Goal: Task Accomplishment & Management: Manage account settings

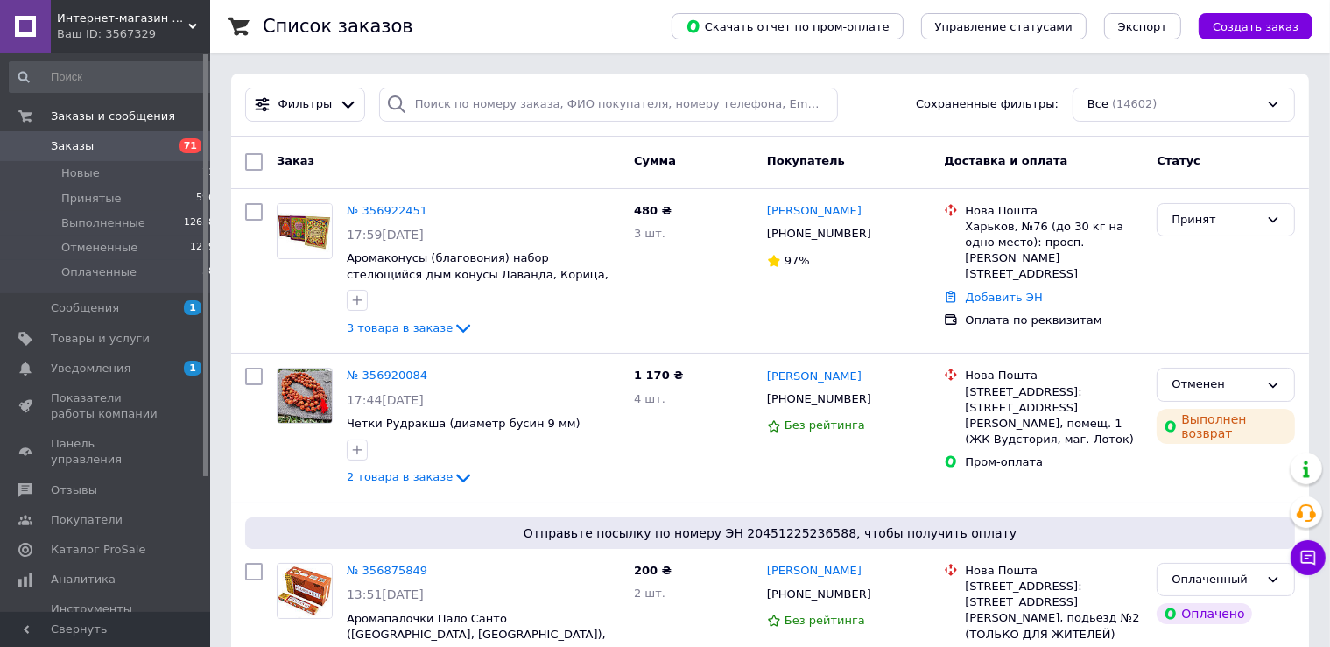
click at [508, 183] on div "Заказ Сумма Покупатель Доставка и оплата Статус" at bounding box center [769, 163] width 1077 height 53
click at [159, 359] on link "Уведомления 1 0" at bounding box center [112, 369] width 225 height 30
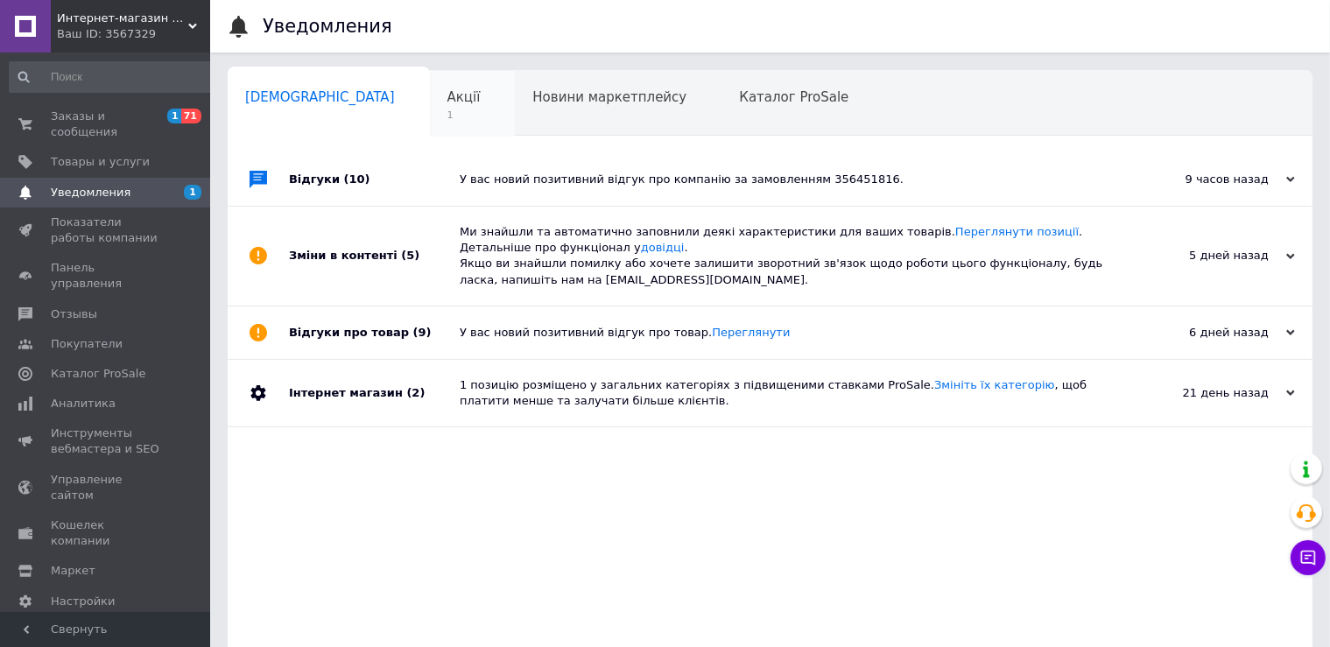
click at [447, 91] on span "Акції" at bounding box center [463, 97] width 33 height 16
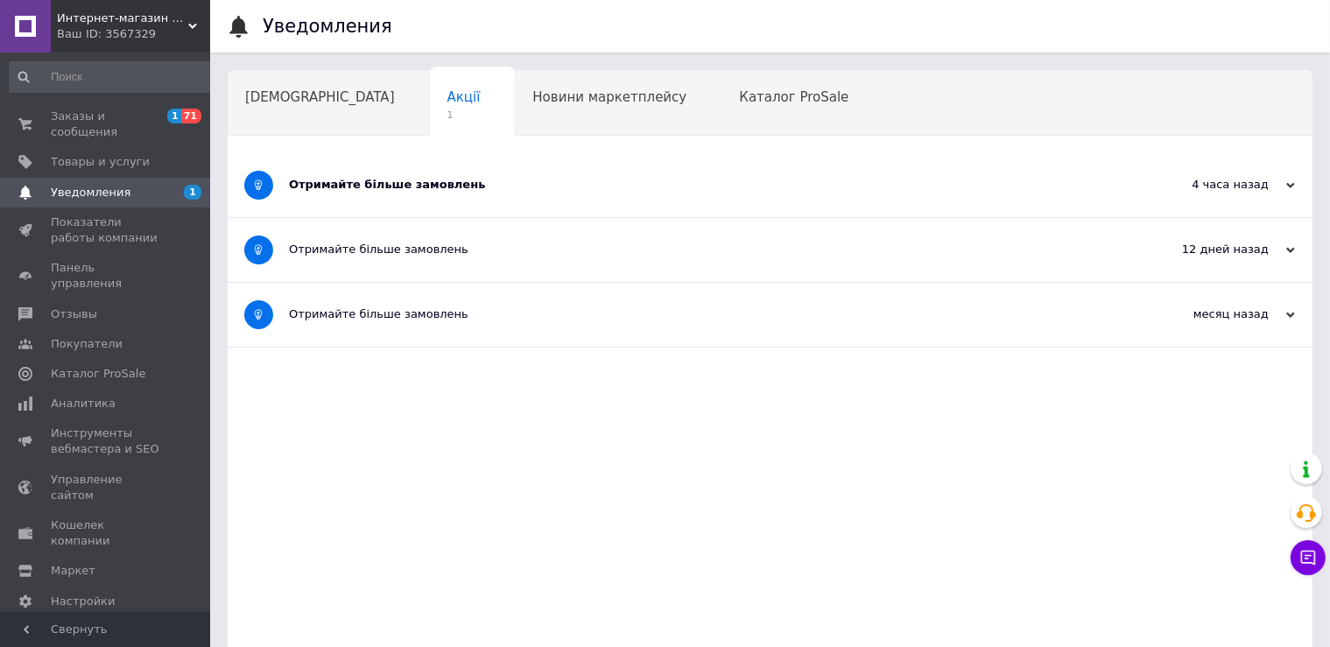
click at [590, 195] on div "Отримайте більше замовлень" at bounding box center [704, 185] width 831 height 64
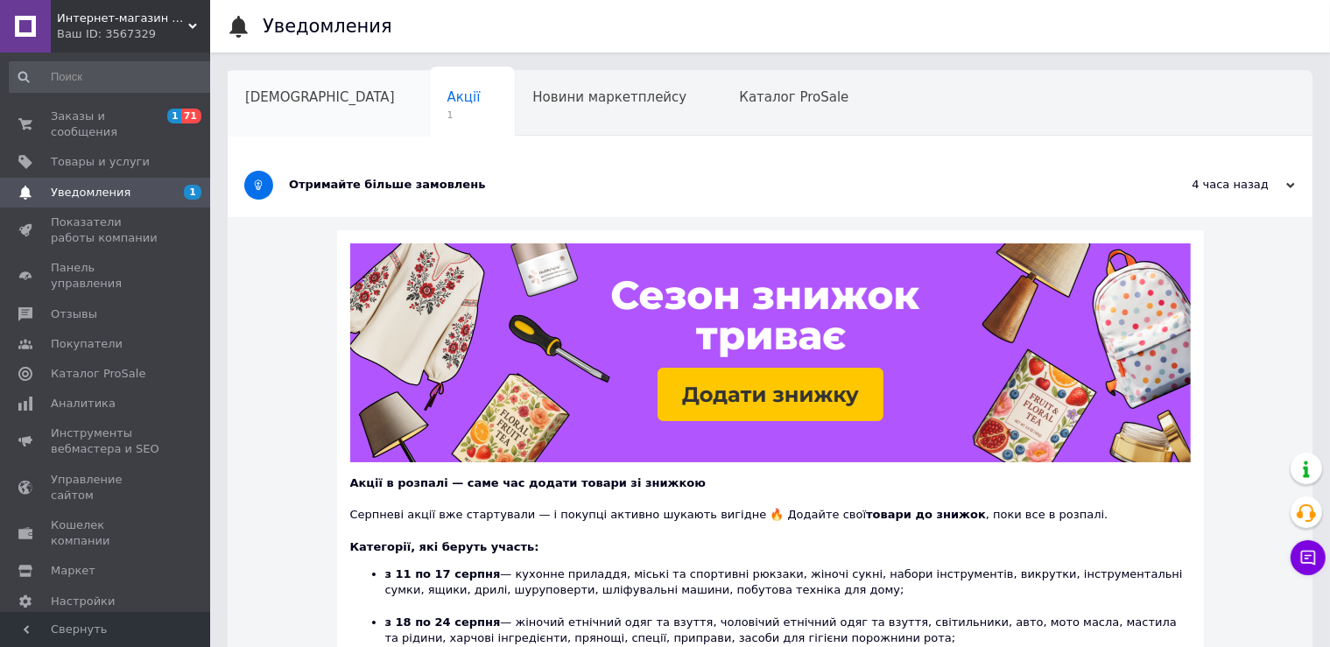
click at [277, 96] on span "[DEMOGRAPHIC_DATA]" at bounding box center [320, 97] width 150 height 16
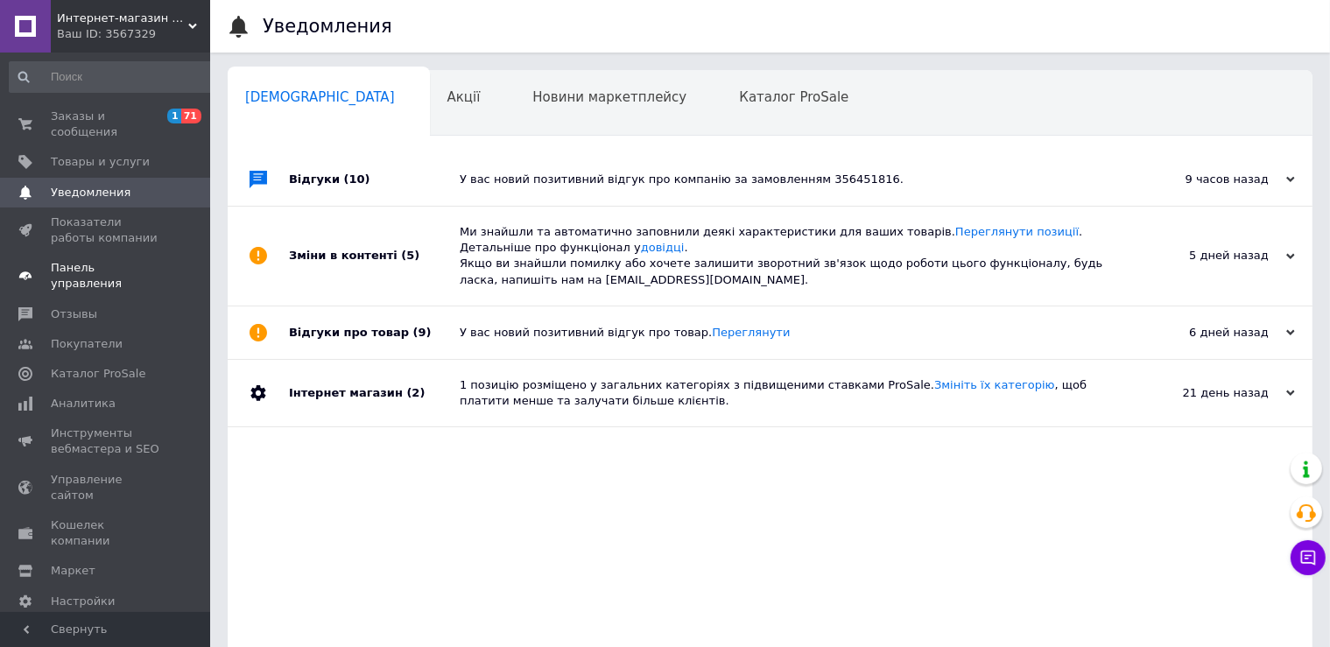
click at [87, 260] on span "Панель управления" at bounding box center [106, 276] width 111 height 32
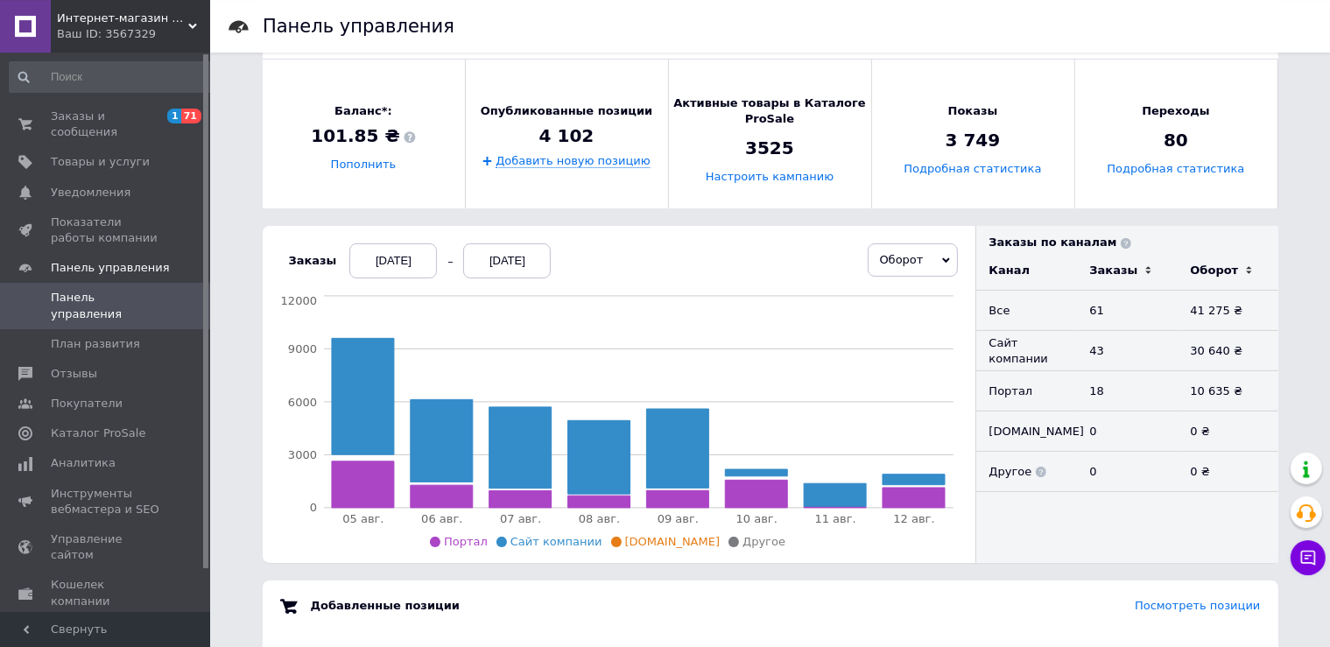
scroll to position [308, 0]
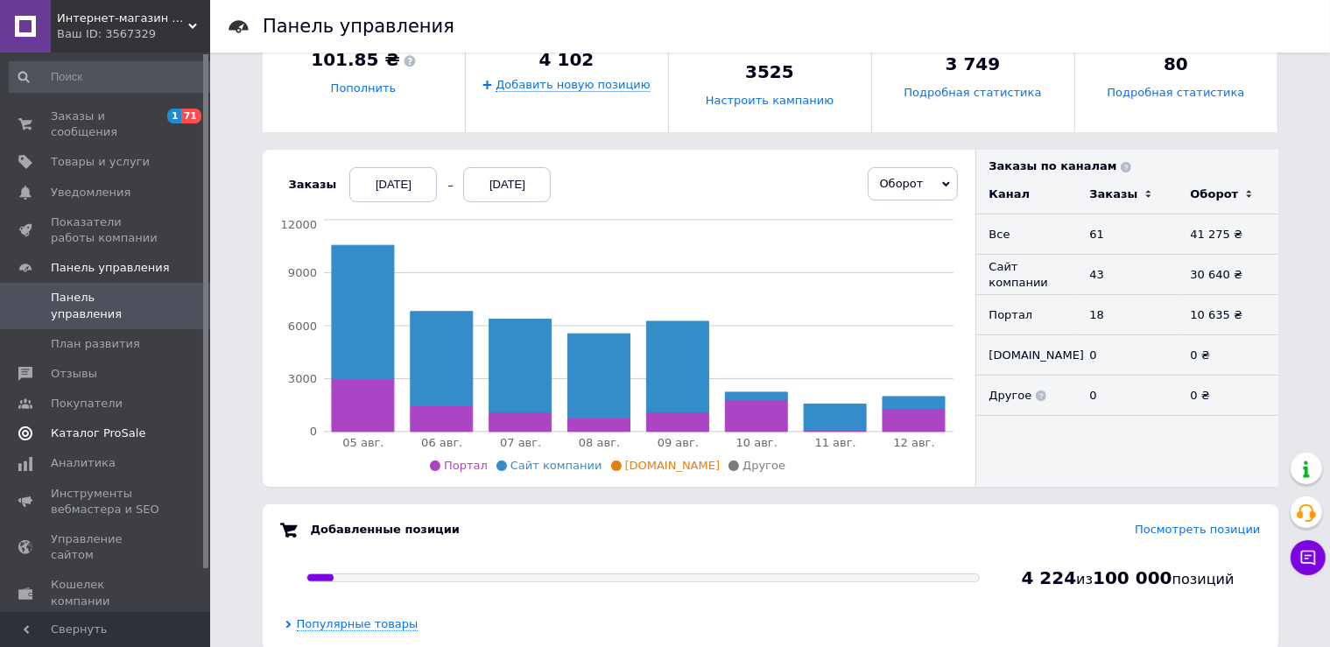
click at [96, 425] on span "Каталог ProSale" at bounding box center [98, 433] width 95 height 16
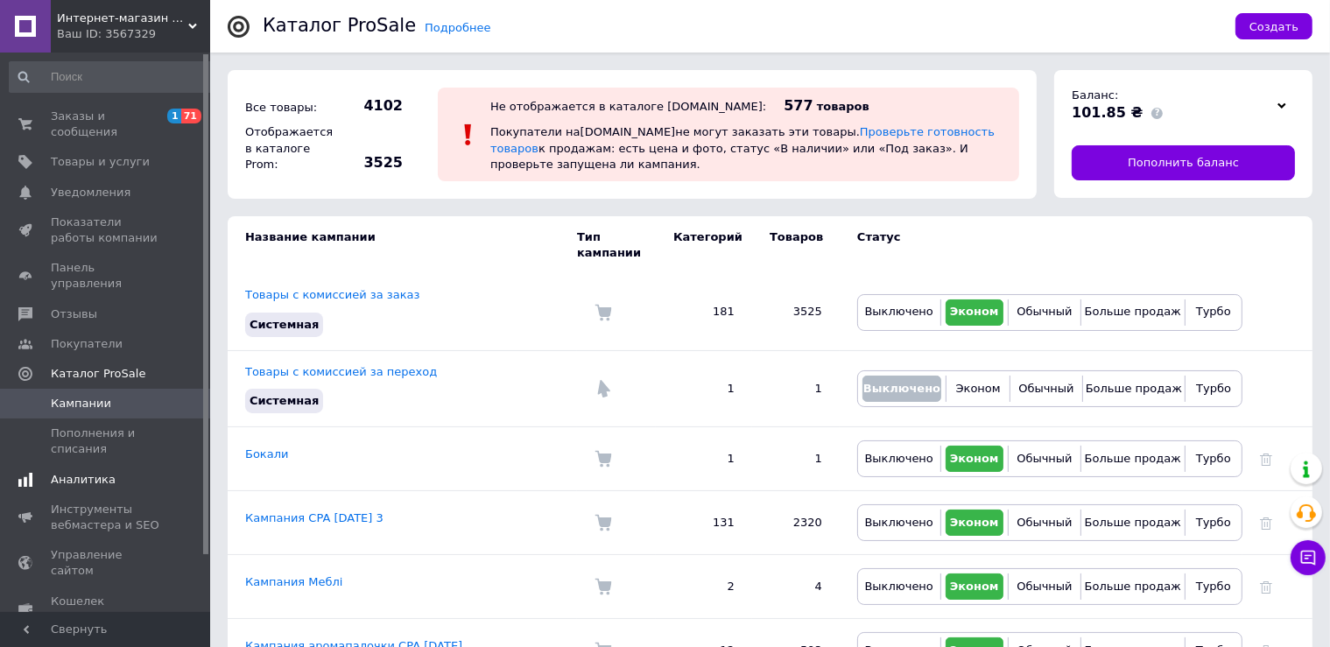
click at [78, 472] on span "Аналитика" at bounding box center [83, 480] width 65 height 16
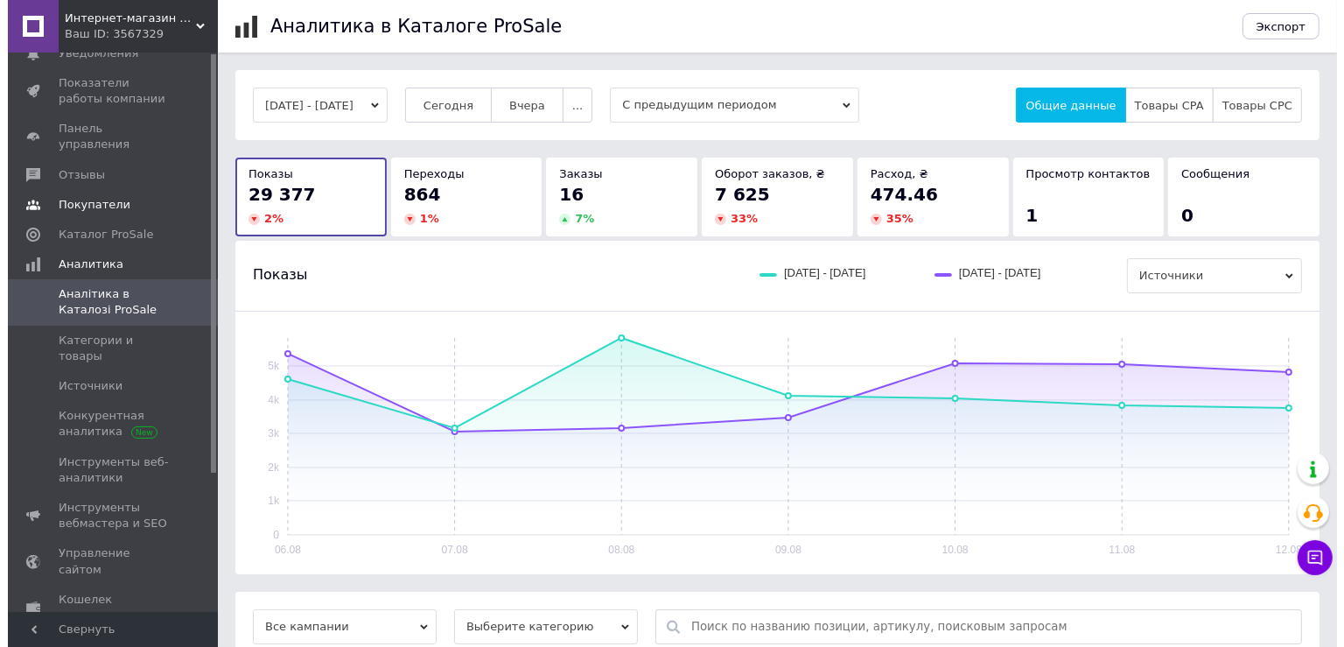
scroll to position [184, 0]
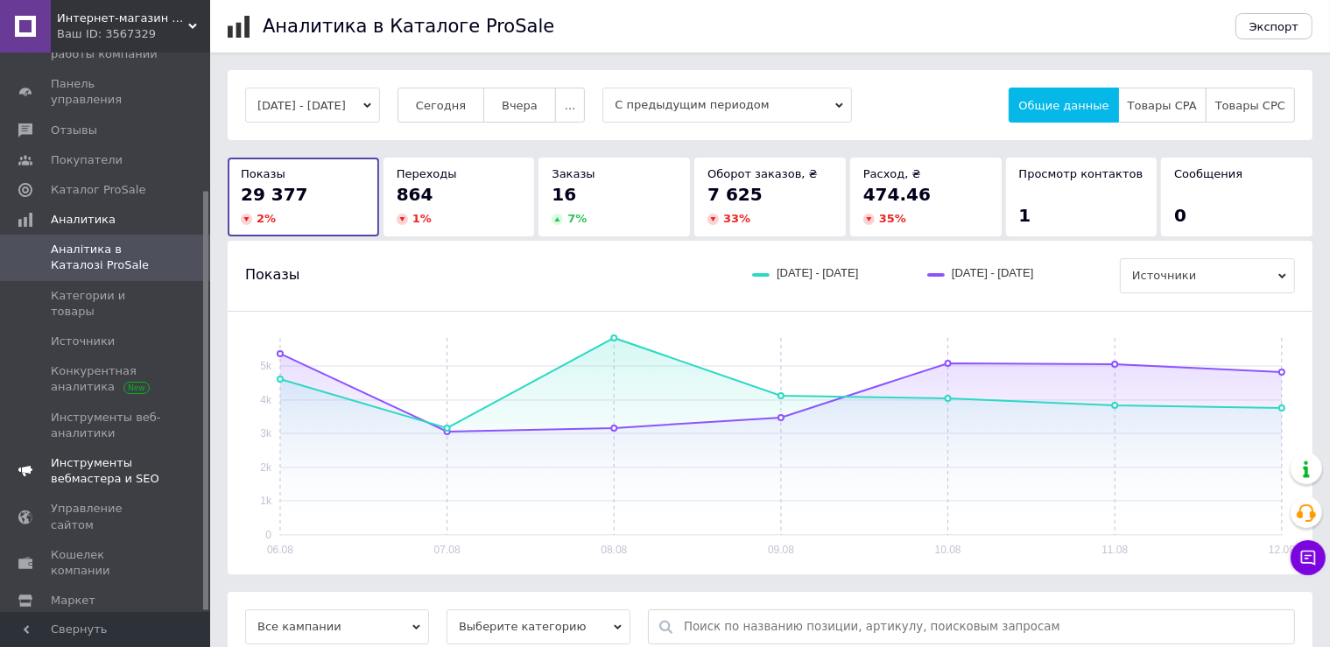
click at [109, 455] on span "Инструменты вебмастера и SEO" at bounding box center [106, 471] width 111 height 32
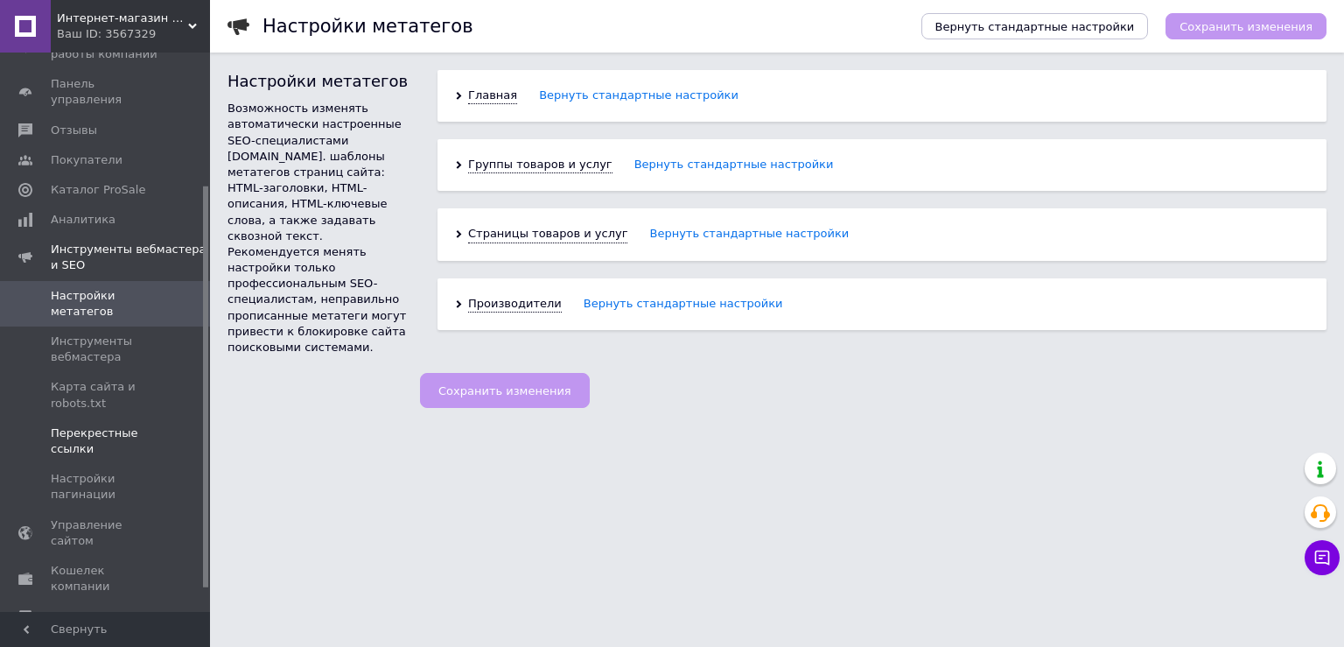
scroll to position [215, 0]
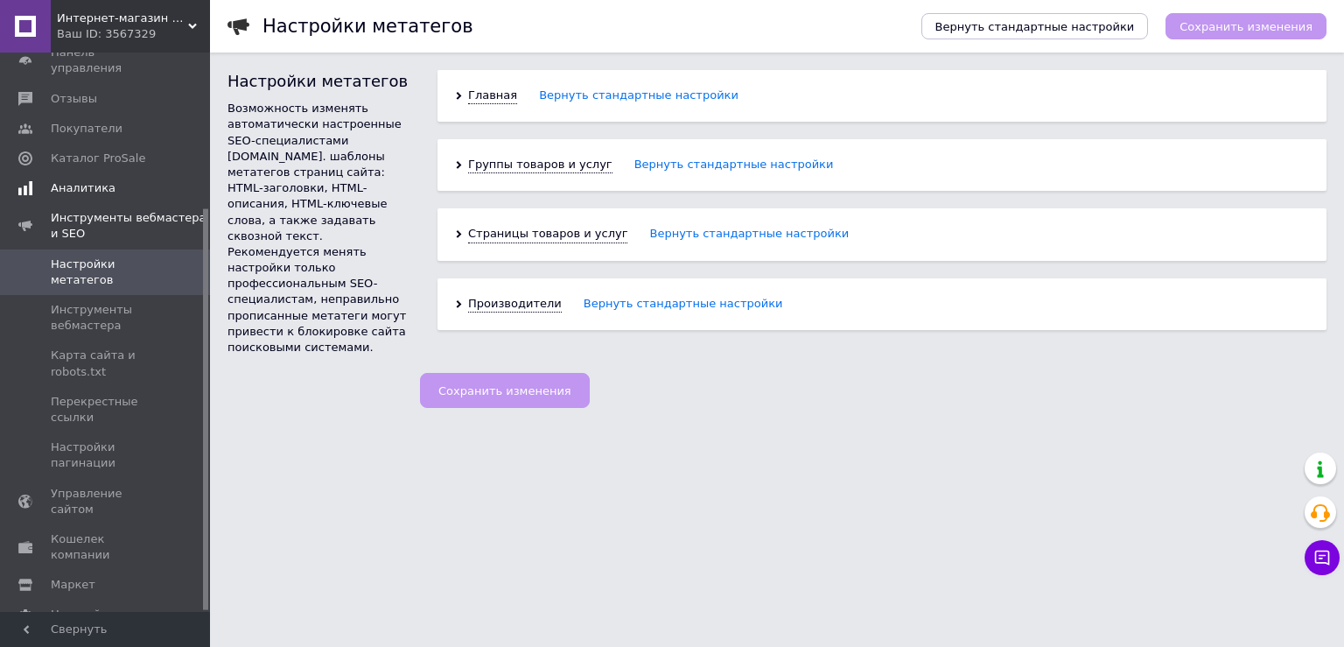
click at [106, 173] on link "Аналитика" at bounding box center [112, 188] width 225 height 30
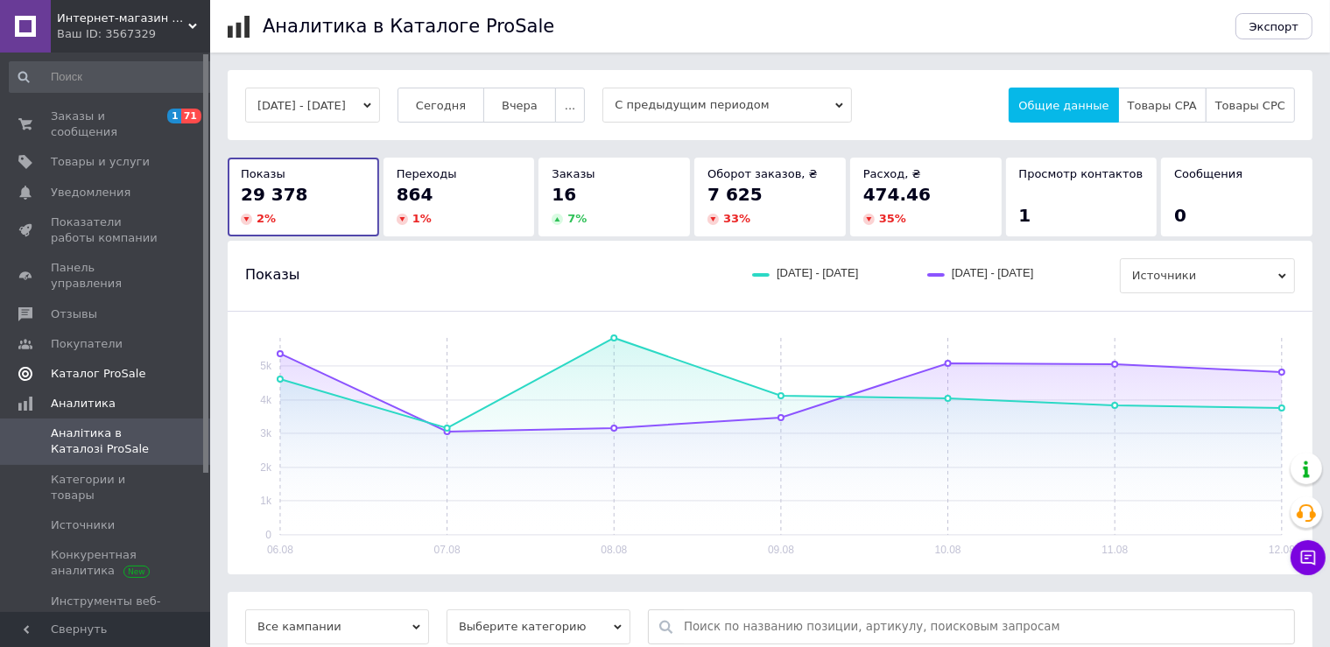
click at [86, 366] on span "Каталог ProSale" at bounding box center [98, 374] width 95 height 16
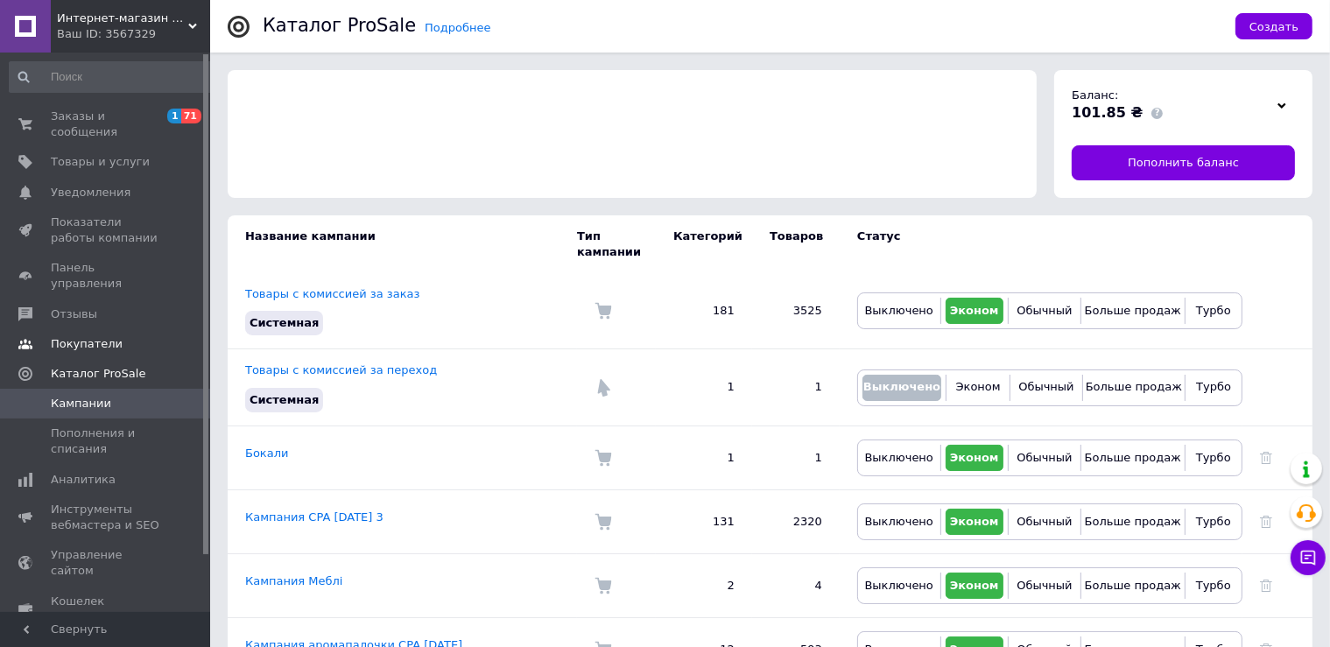
click at [101, 336] on span "Покупатели" at bounding box center [87, 344] width 72 height 16
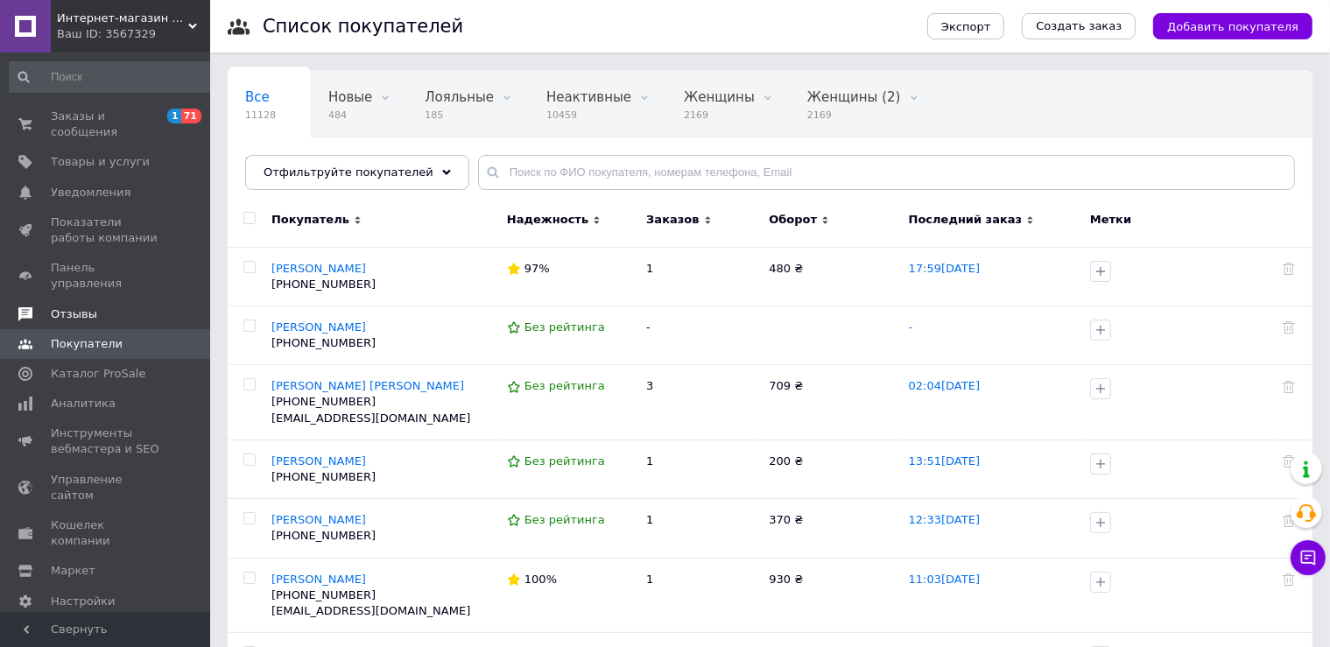
click at [85, 306] on span "Отзывы" at bounding box center [74, 314] width 46 height 16
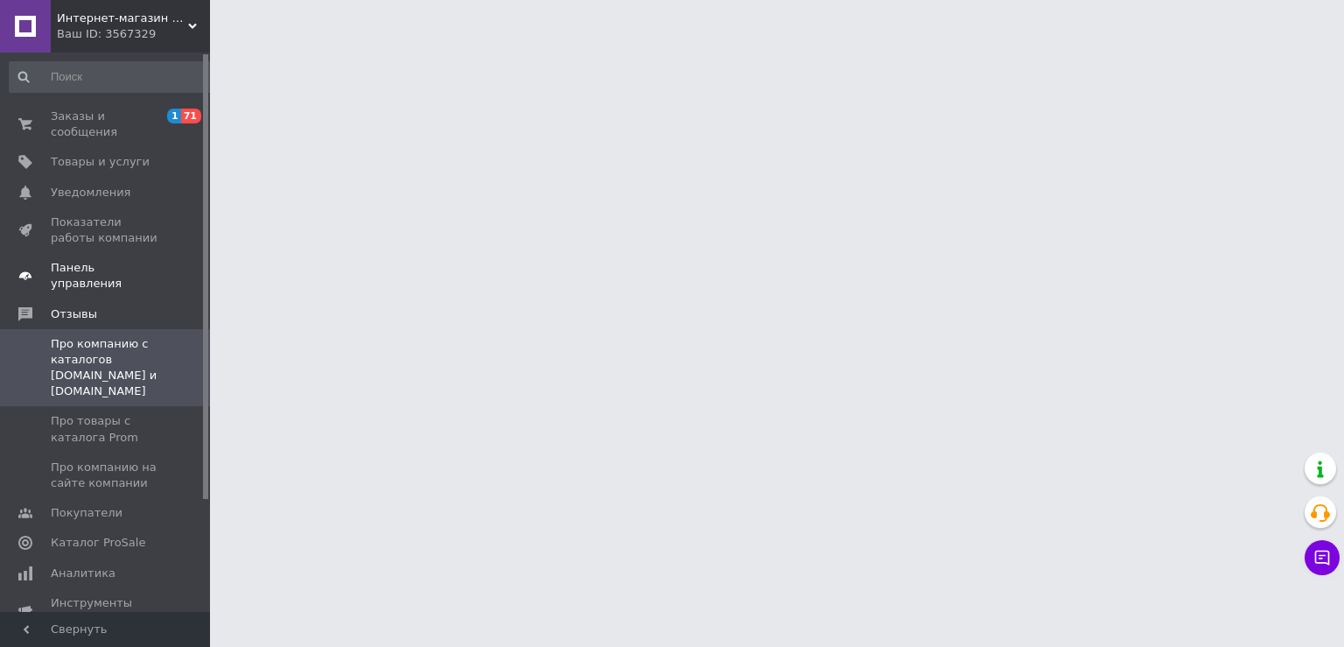
click at [99, 260] on span "Панель управления" at bounding box center [106, 276] width 111 height 32
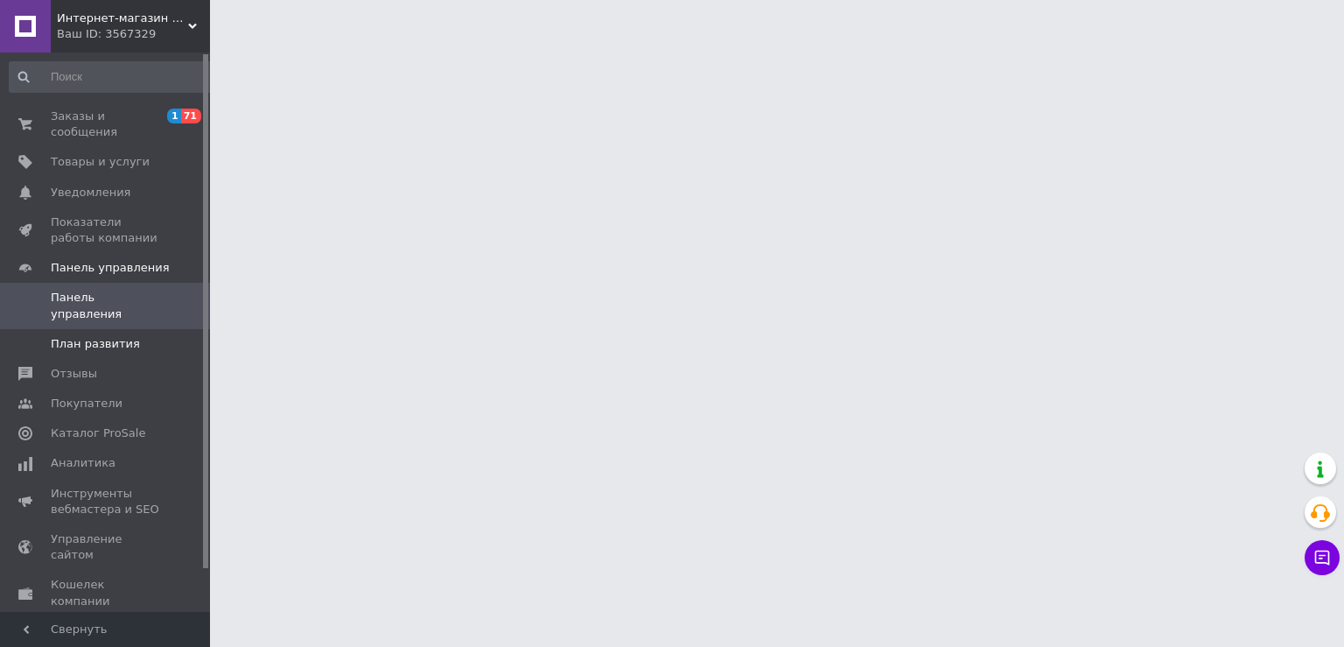
click at [83, 336] on span "План развития" at bounding box center [95, 344] width 89 height 16
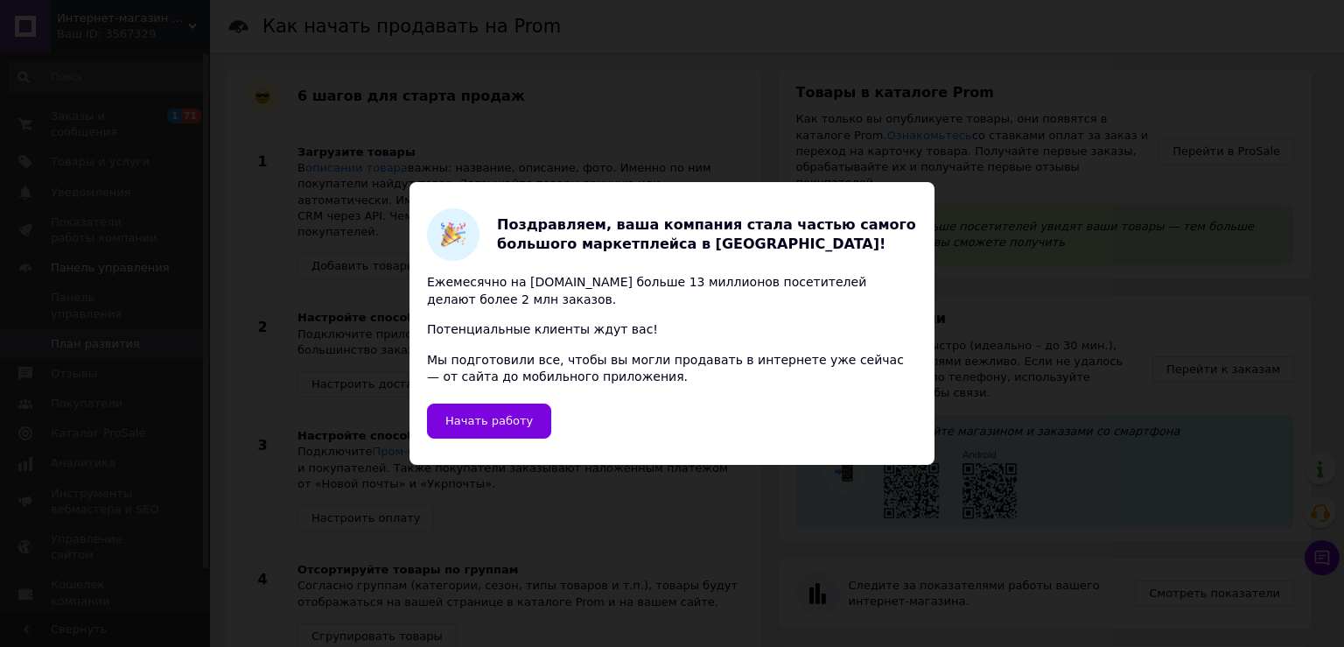
click at [1098, 347] on div "Поздравляем, ваша компания стала частью самого большого маркетплейса в [GEOGRAP…" at bounding box center [672, 323] width 1344 height 647
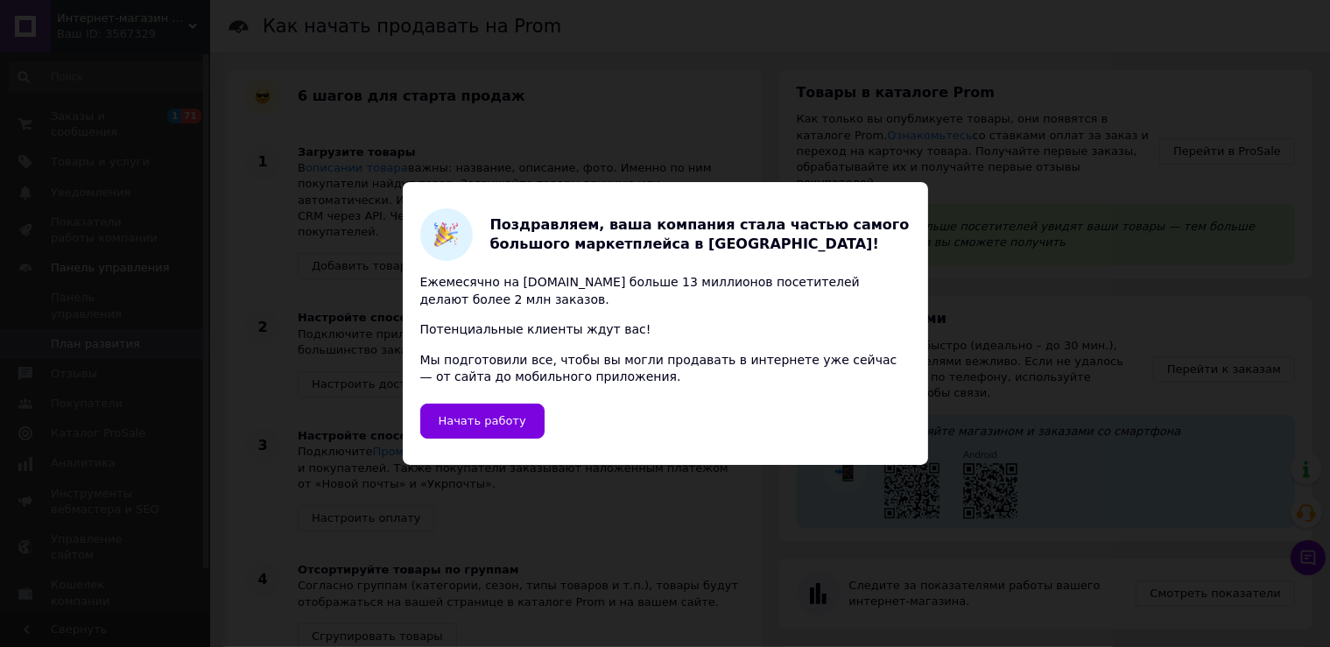
click at [479, 479] on div "Поздравляем, ваша компания стала частью самого большого маркетплейса в [GEOGRAP…" at bounding box center [665, 323] width 1330 height 647
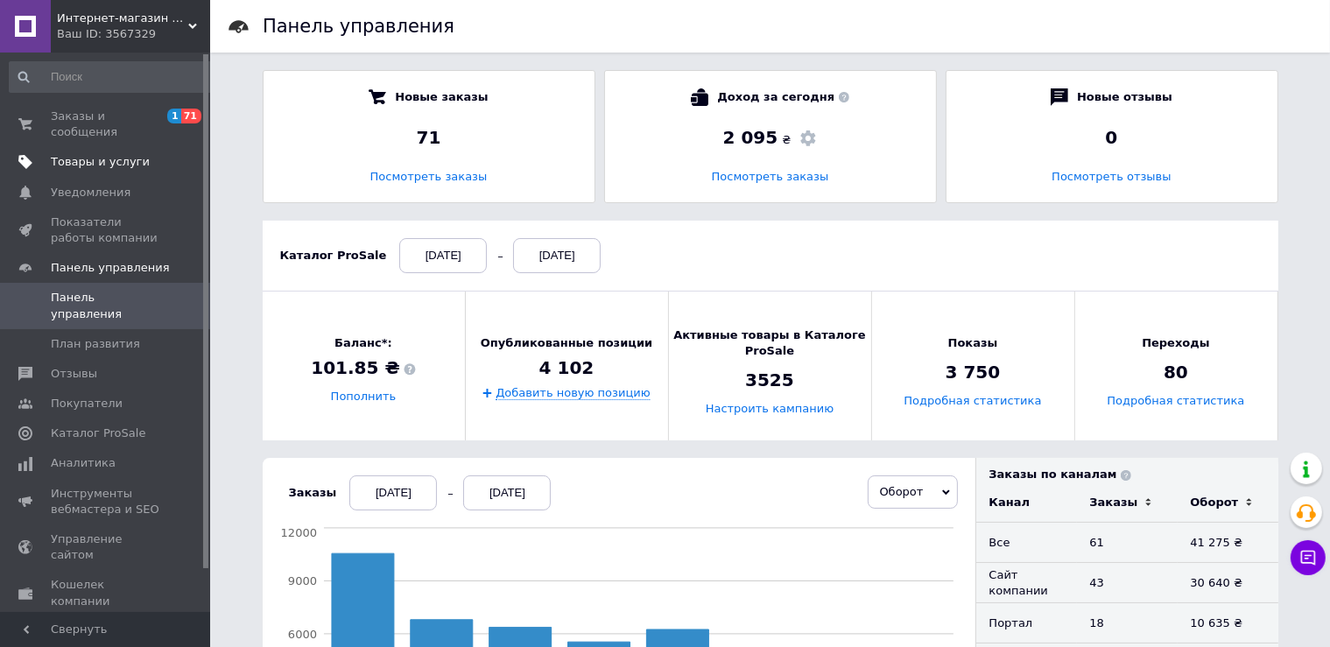
click at [99, 154] on span "Товары и услуги" at bounding box center [100, 162] width 99 height 16
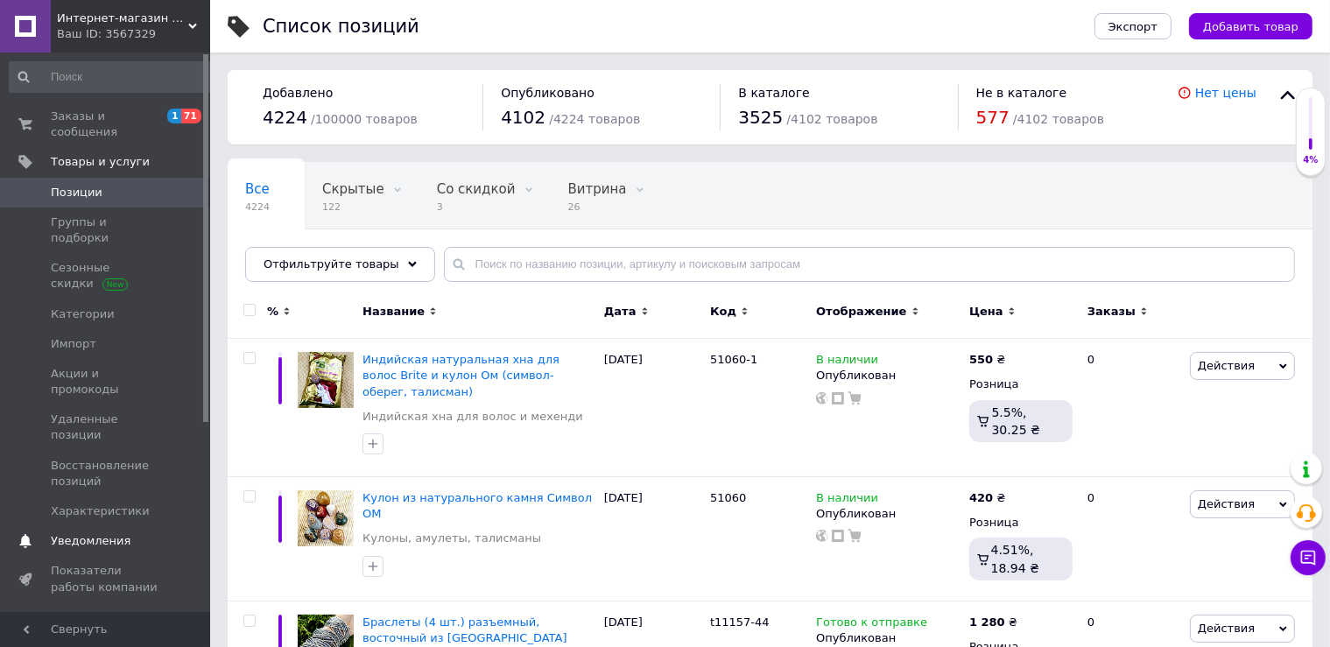
click at [116, 533] on span "Уведомления" at bounding box center [91, 541] width 80 height 16
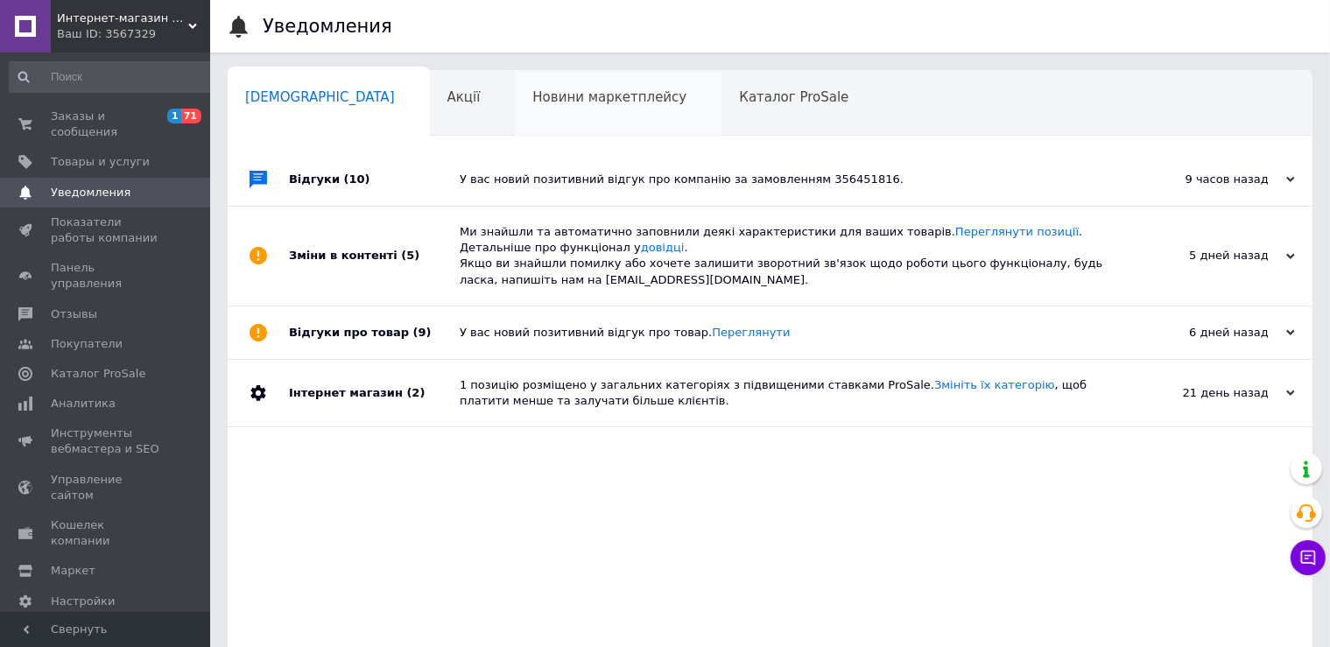
click at [515, 124] on div "Новини маркетплейсу 0" at bounding box center [618, 104] width 207 height 67
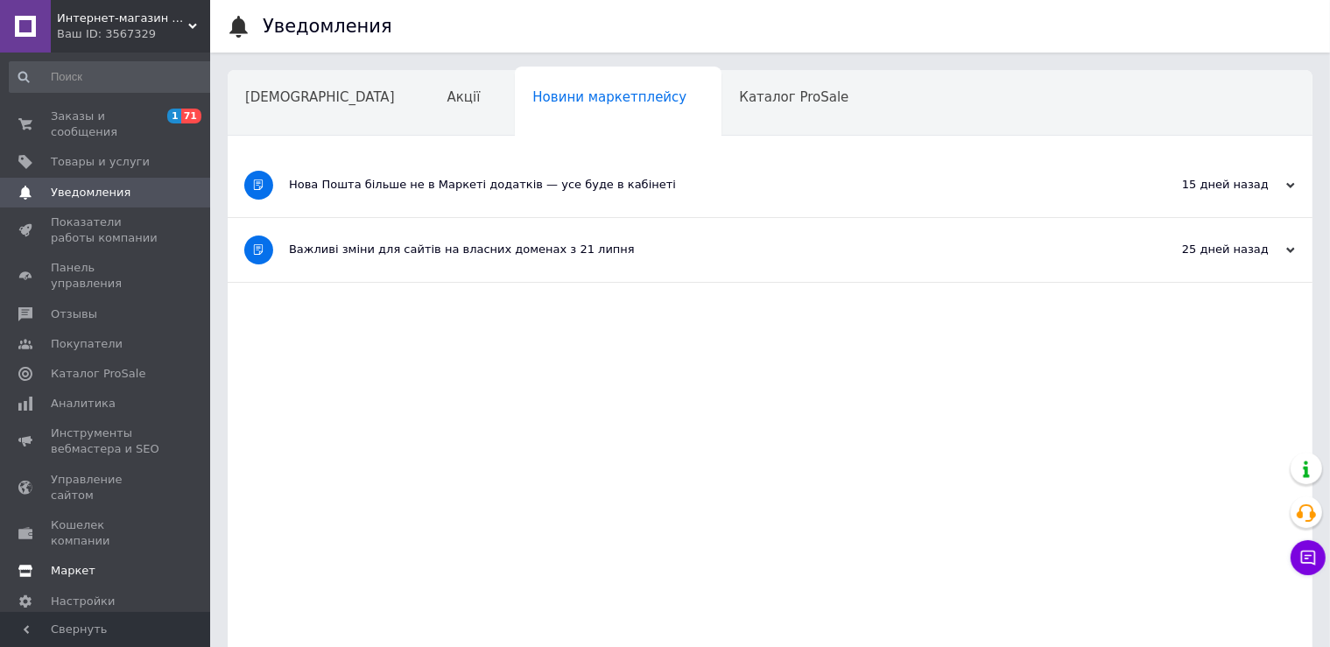
click at [81, 563] on span "Маркет" at bounding box center [73, 571] width 45 height 16
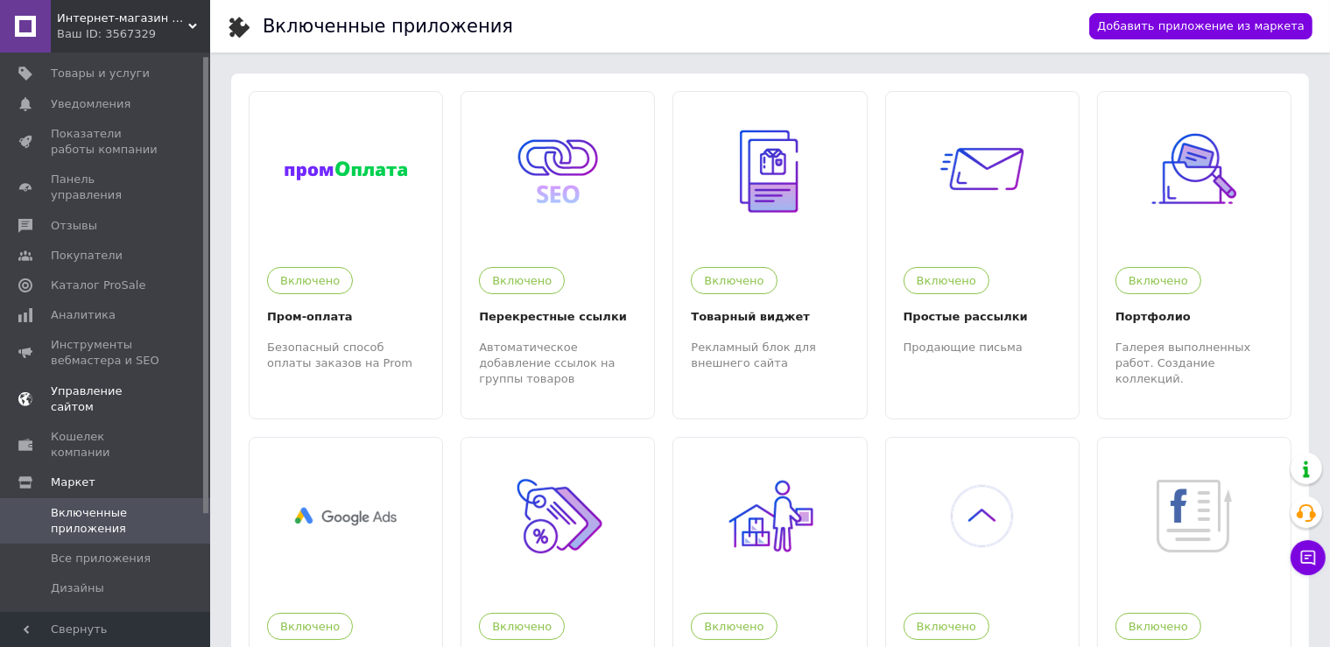
scroll to position [122, 0]
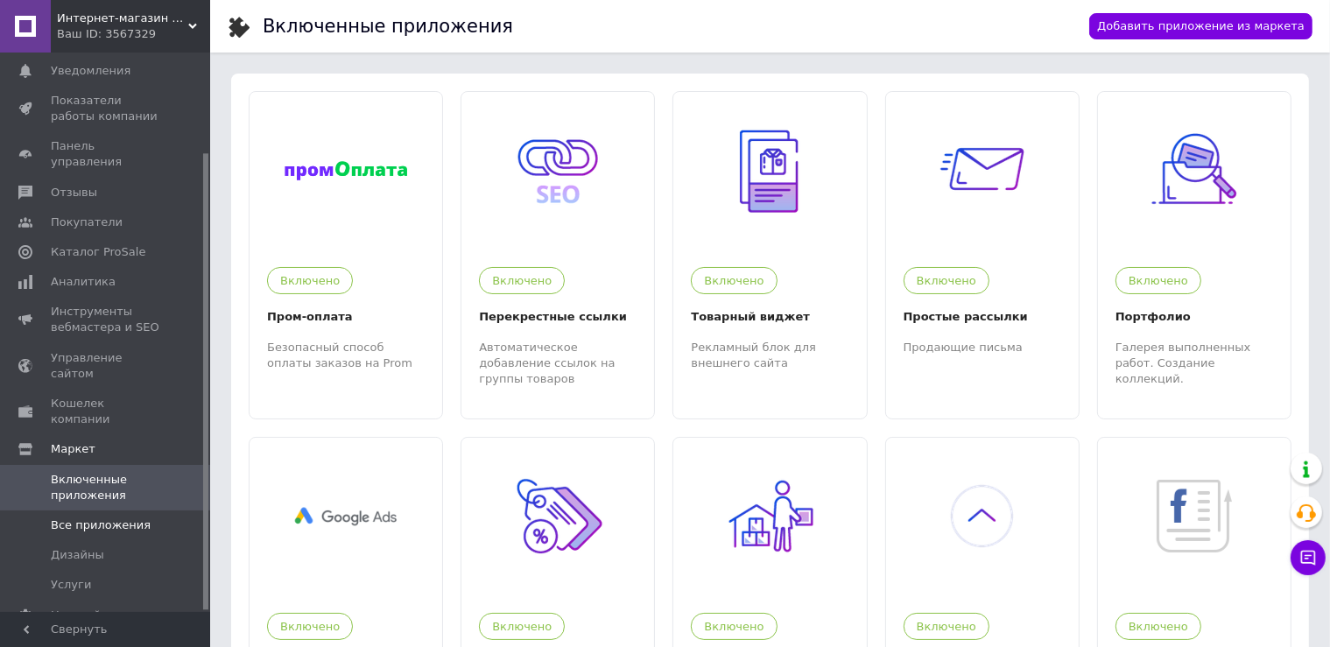
click at [97, 517] on span "Все приложения" at bounding box center [101, 525] width 100 height 16
click at [88, 517] on span "Все приложения" at bounding box center [101, 525] width 100 height 16
click at [82, 517] on span "Все приложения" at bounding box center [101, 525] width 100 height 16
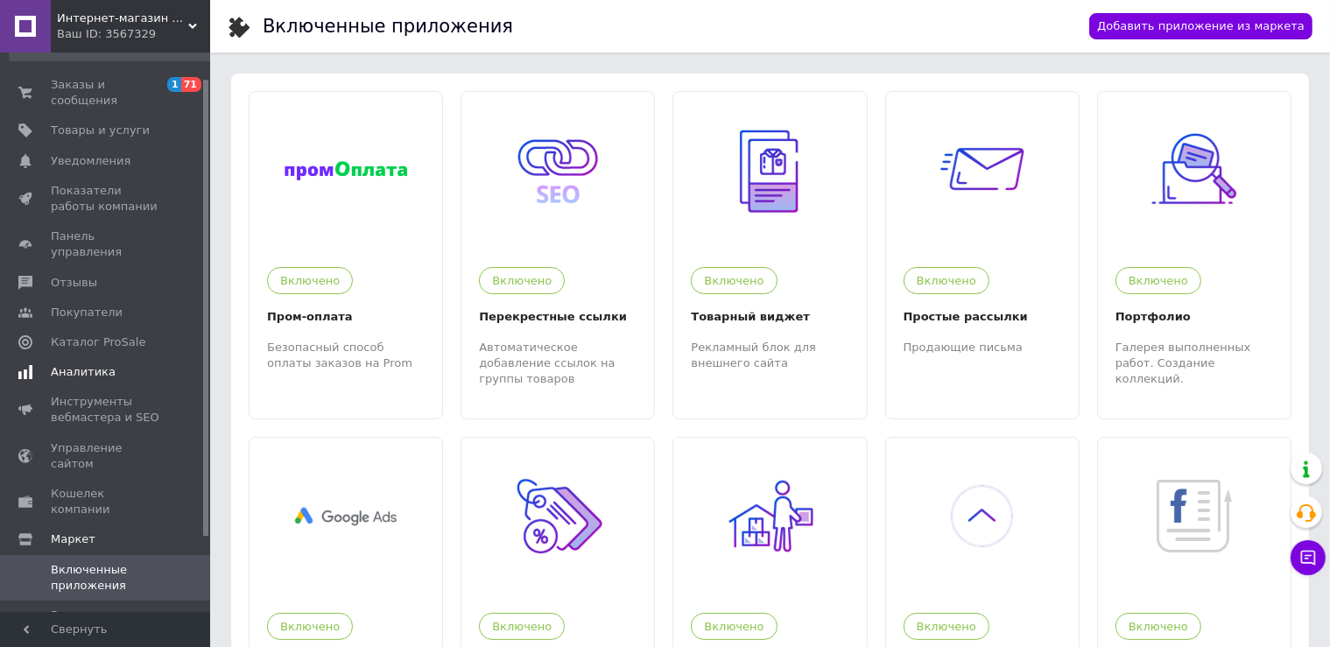
scroll to position [0, 0]
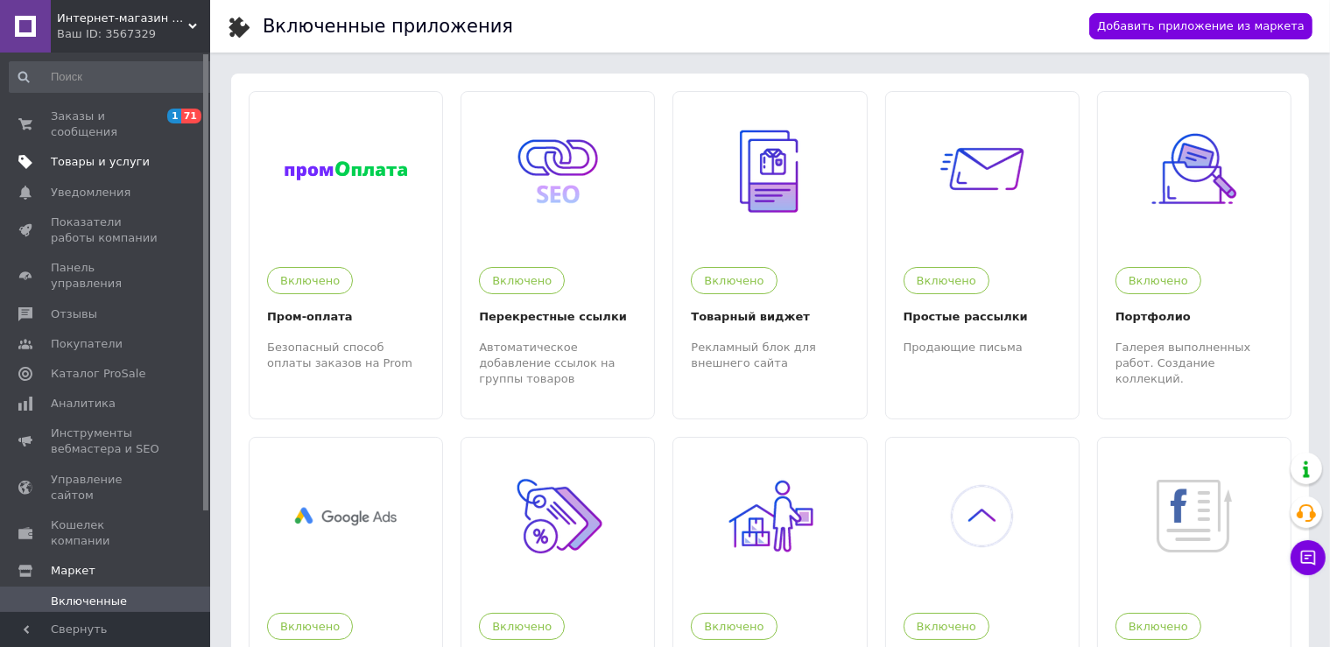
click at [103, 154] on span "Товары и услуги" at bounding box center [100, 162] width 99 height 16
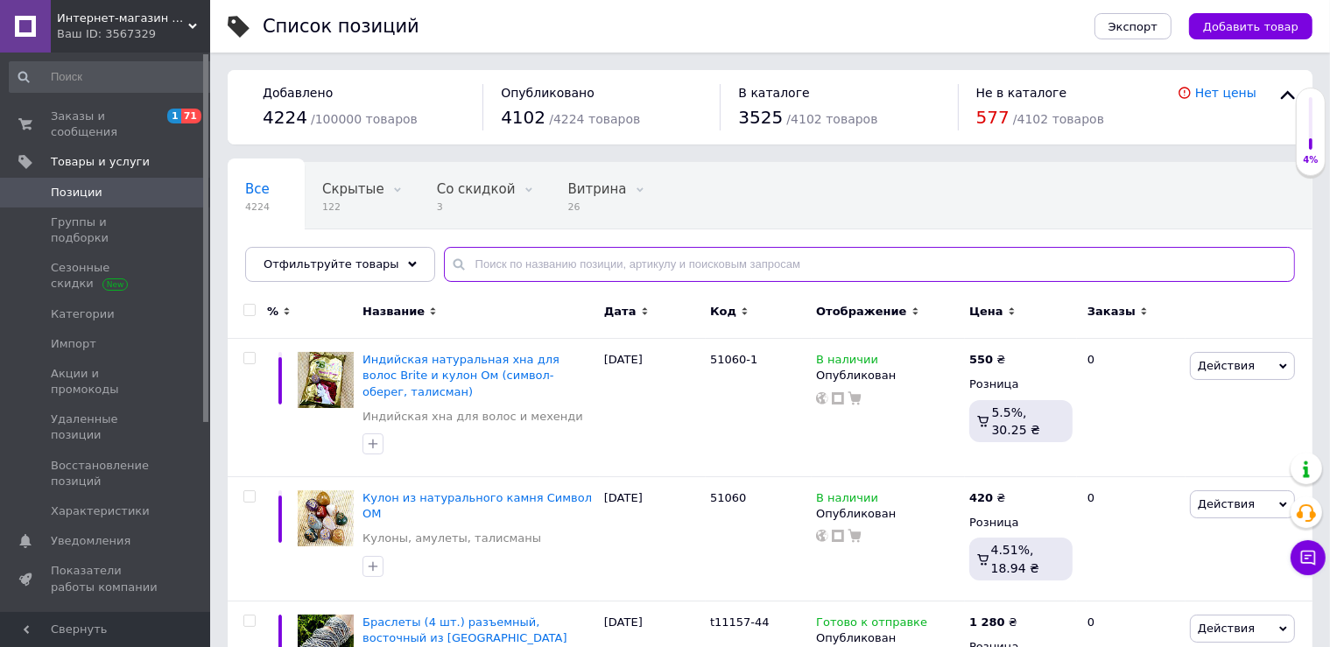
click at [499, 256] on input "text" at bounding box center [869, 264] width 851 height 35
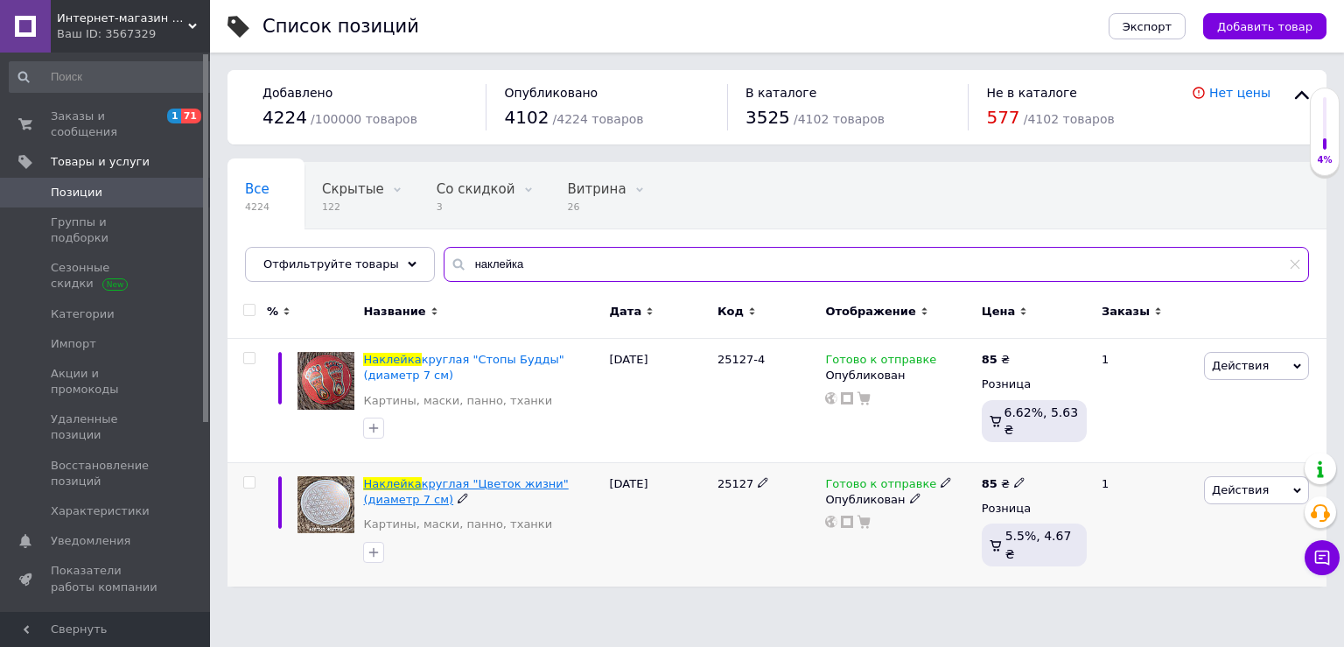
type input "наклейка"
click at [498, 487] on span "круглая "Цветок жизни" (диаметр 7 см)" at bounding box center [465, 491] width 205 height 29
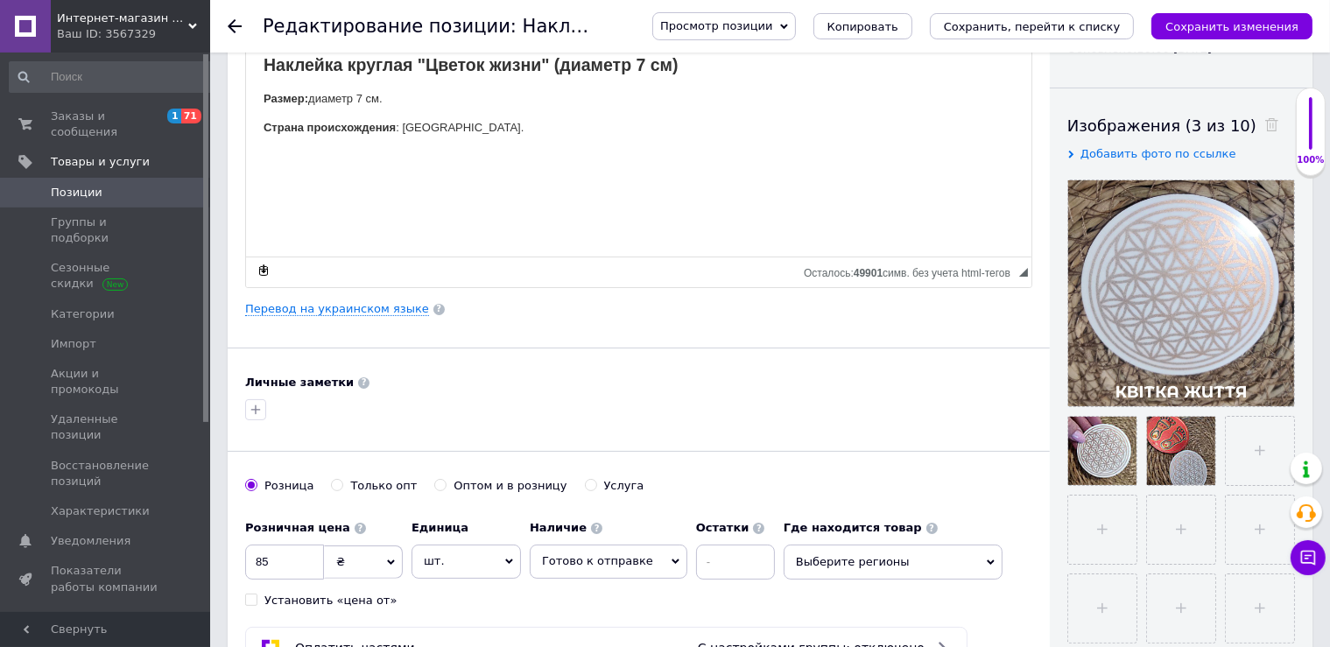
scroll to position [462, 0]
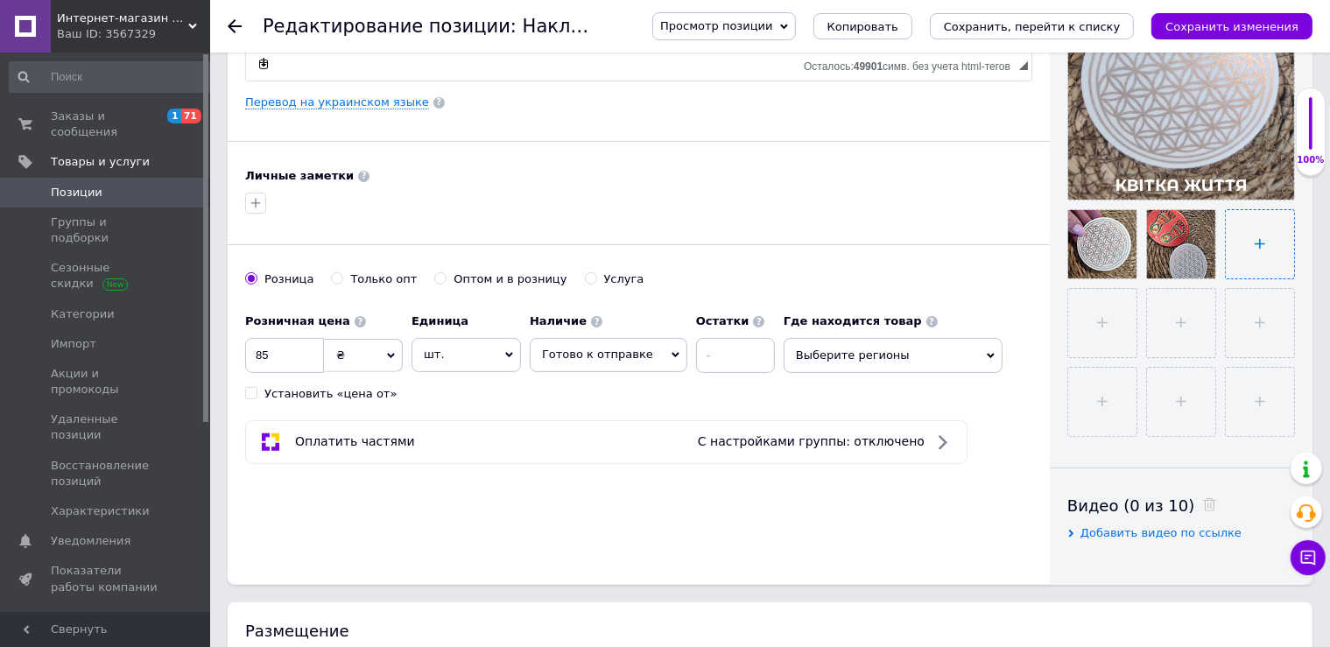
click at [1250, 242] on input "file" at bounding box center [1259, 244] width 68 height 68
type input "C:\fakepath\photo_2025-08-12_18-16-33 (2).jpg"
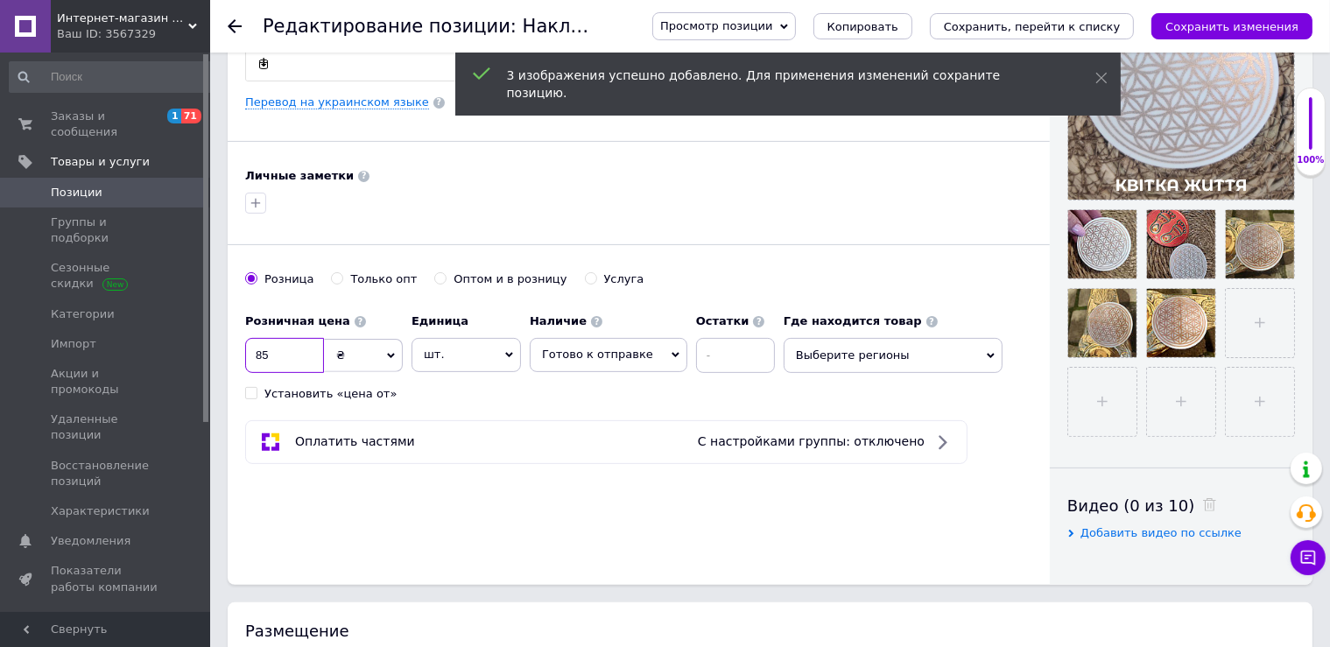
drag, startPoint x: 285, startPoint y: 353, endPoint x: 256, endPoint y: 352, distance: 28.9
click at [256, 352] on input "85" at bounding box center [284, 355] width 79 height 35
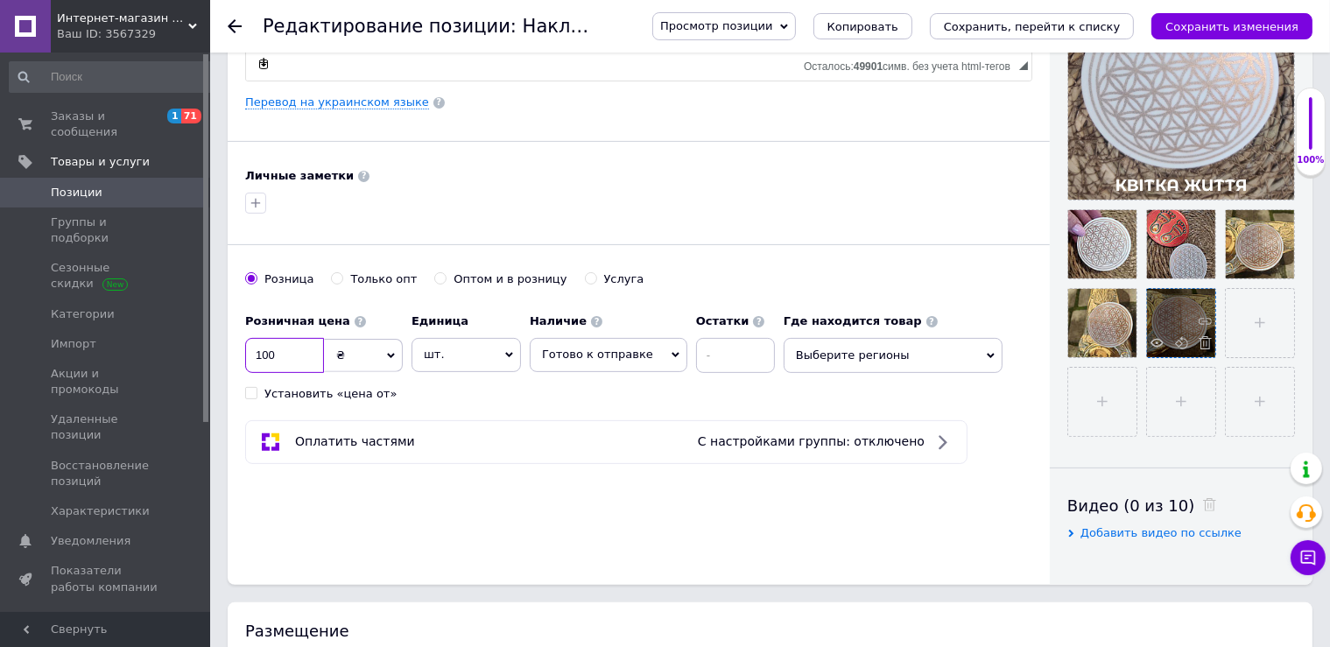
type input "100"
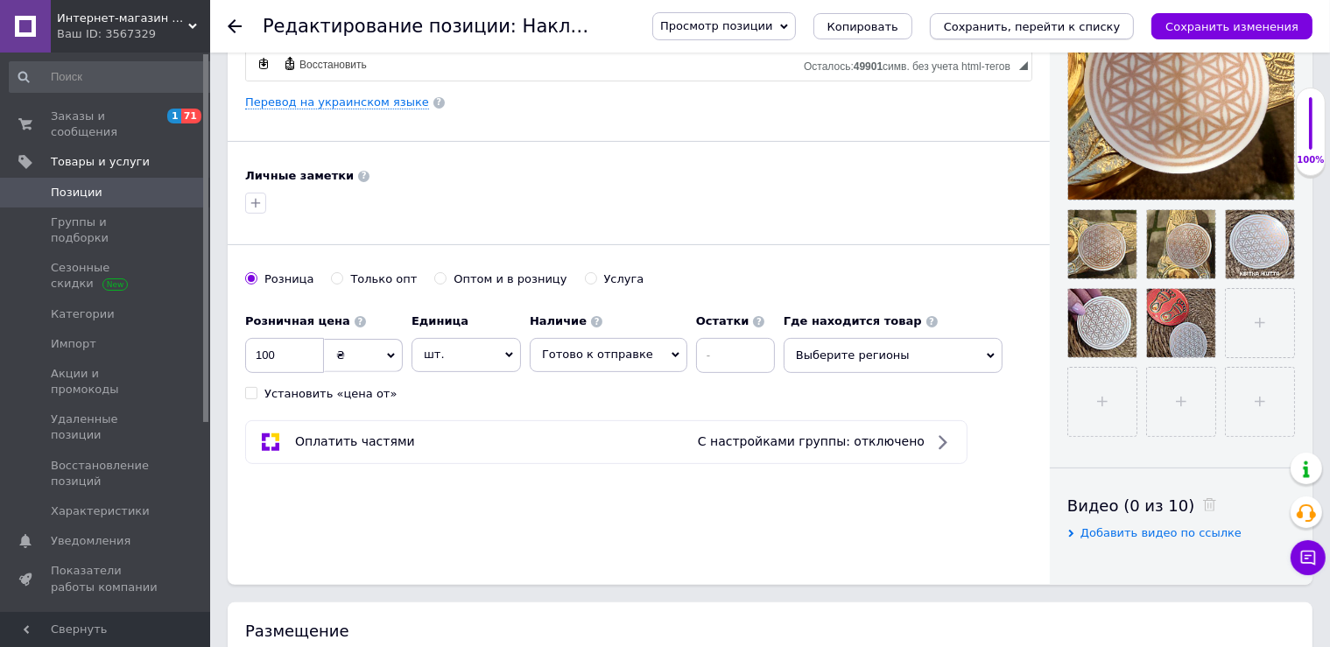
click at [1049, 22] on icon "Сохранить, перейти к списку" at bounding box center [1032, 26] width 177 height 13
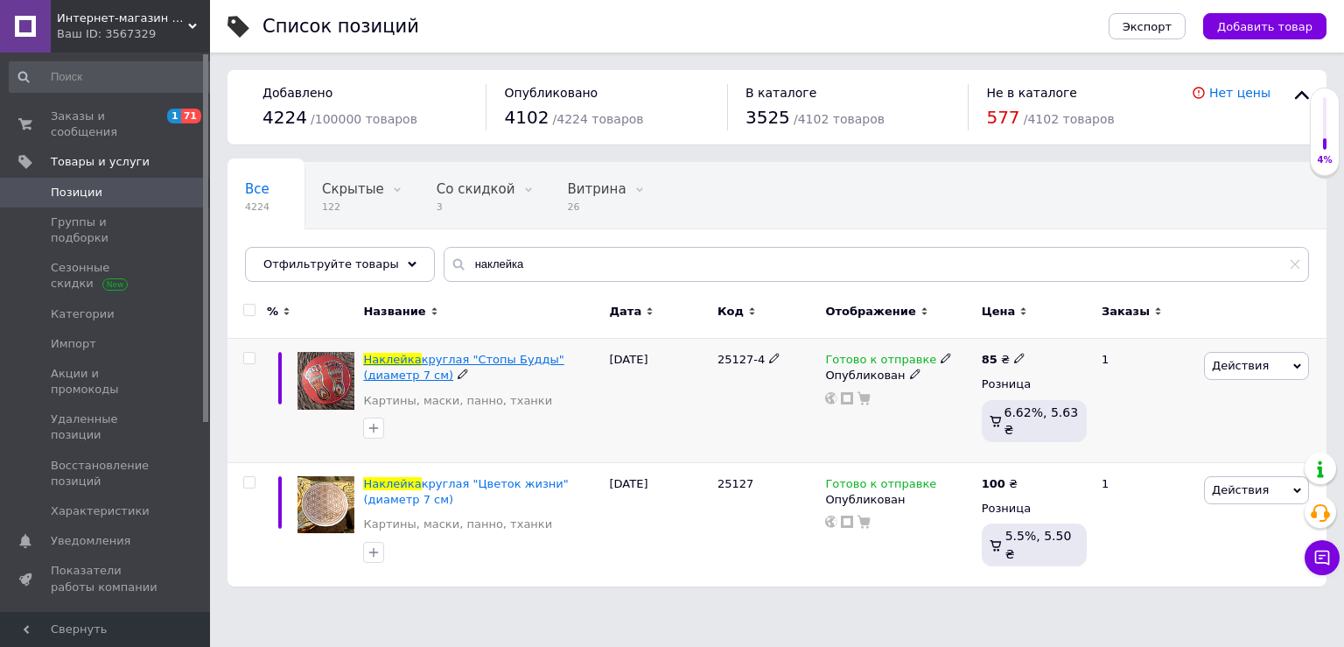
click at [475, 362] on span "круглая "Стопы Будды" (диаметр 7 см)" at bounding box center [463, 367] width 200 height 29
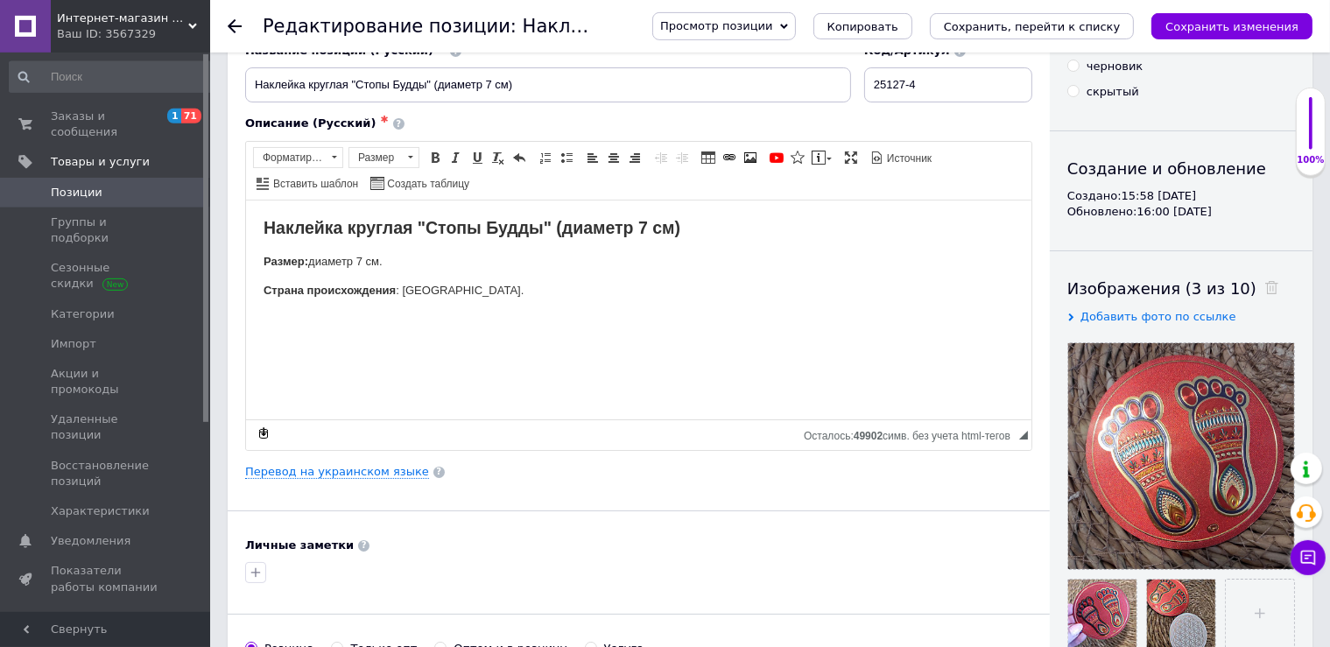
scroll to position [154, 0]
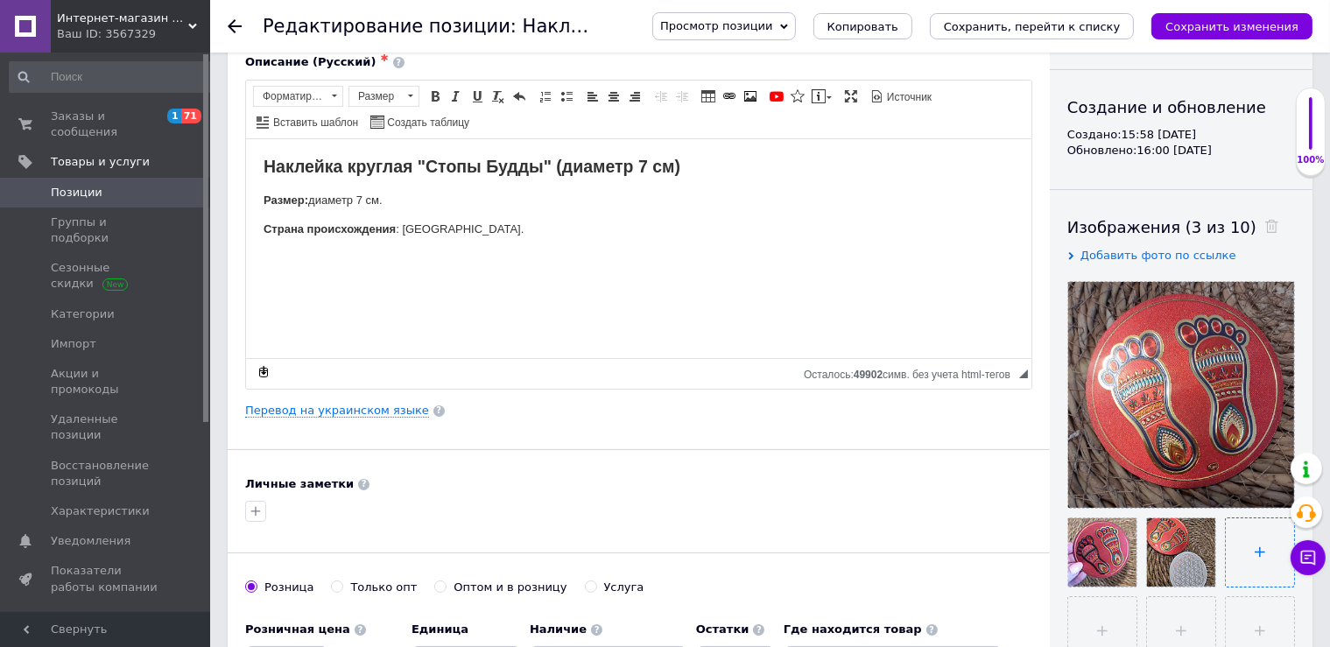
click at [1255, 538] on input "file" at bounding box center [1259, 552] width 68 height 68
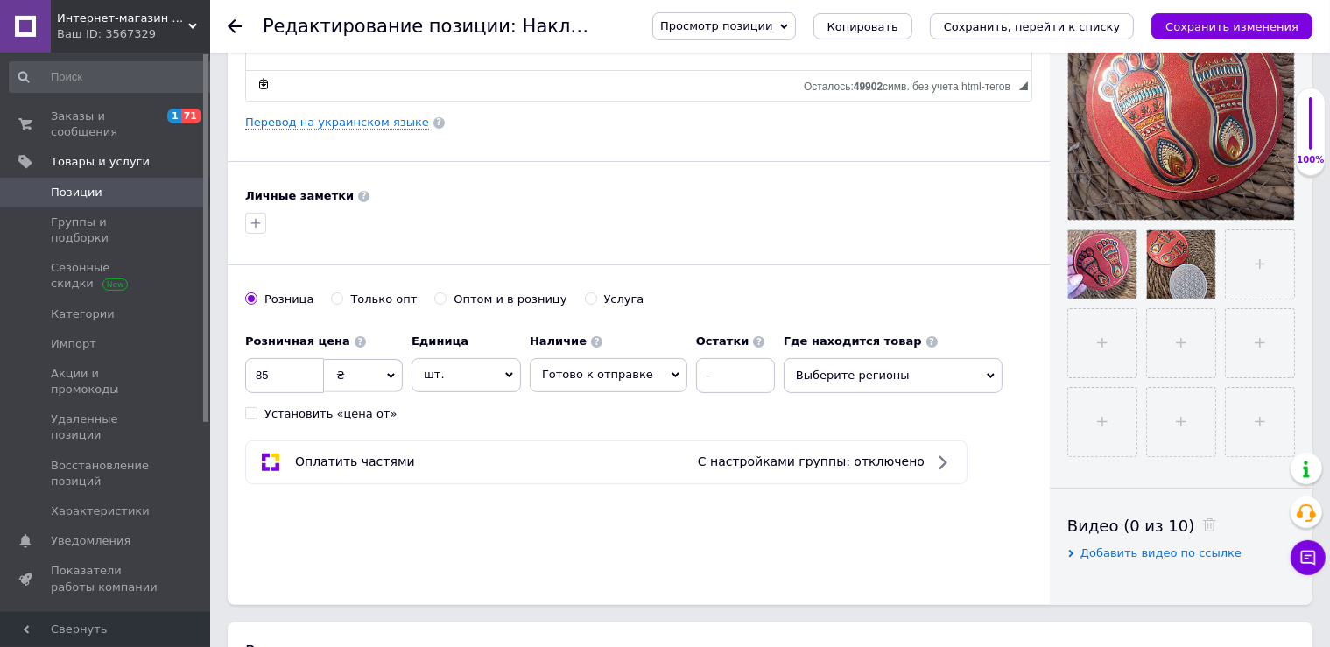
scroll to position [462, 0]
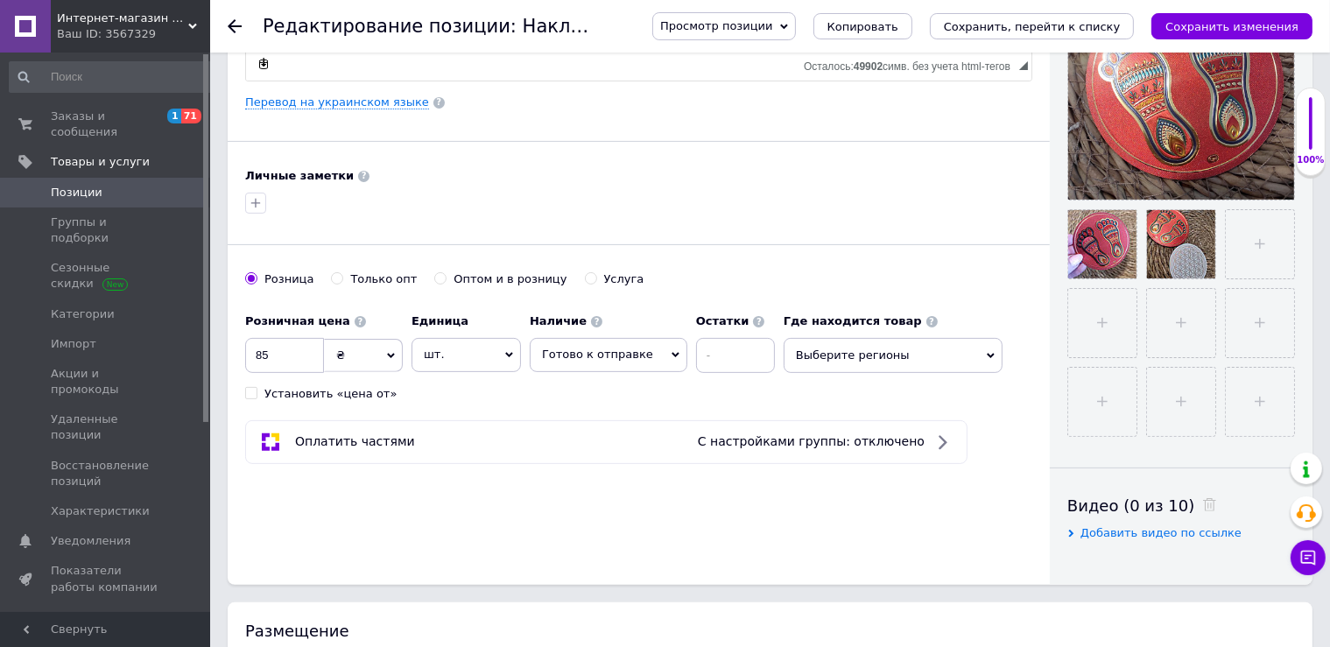
type input "C:\fakepath\photo_2025-08-12_18-16-32 (2).jpg"
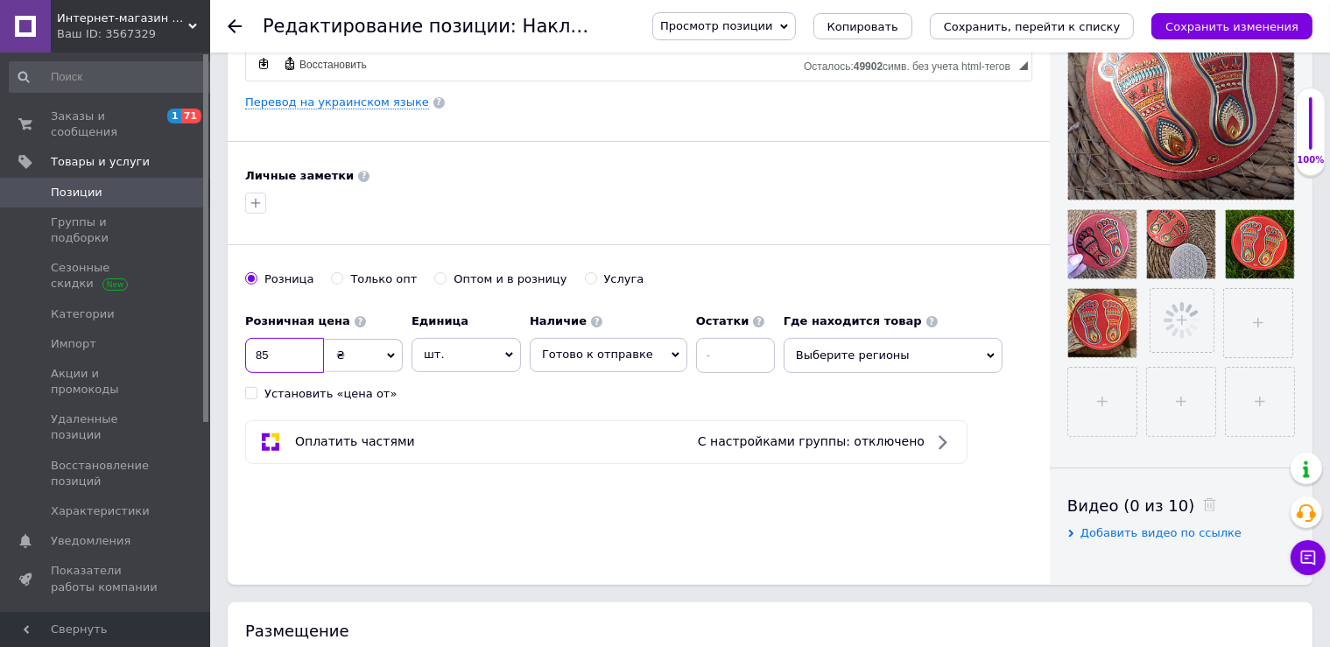
drag, startPoint x: 282, startPoint y: 349, endPoint x: 211, endPoint y: 349, distance: 70.9
click at [245, 349] on input "85" at bounding box center [284, 355] width 79 height 35
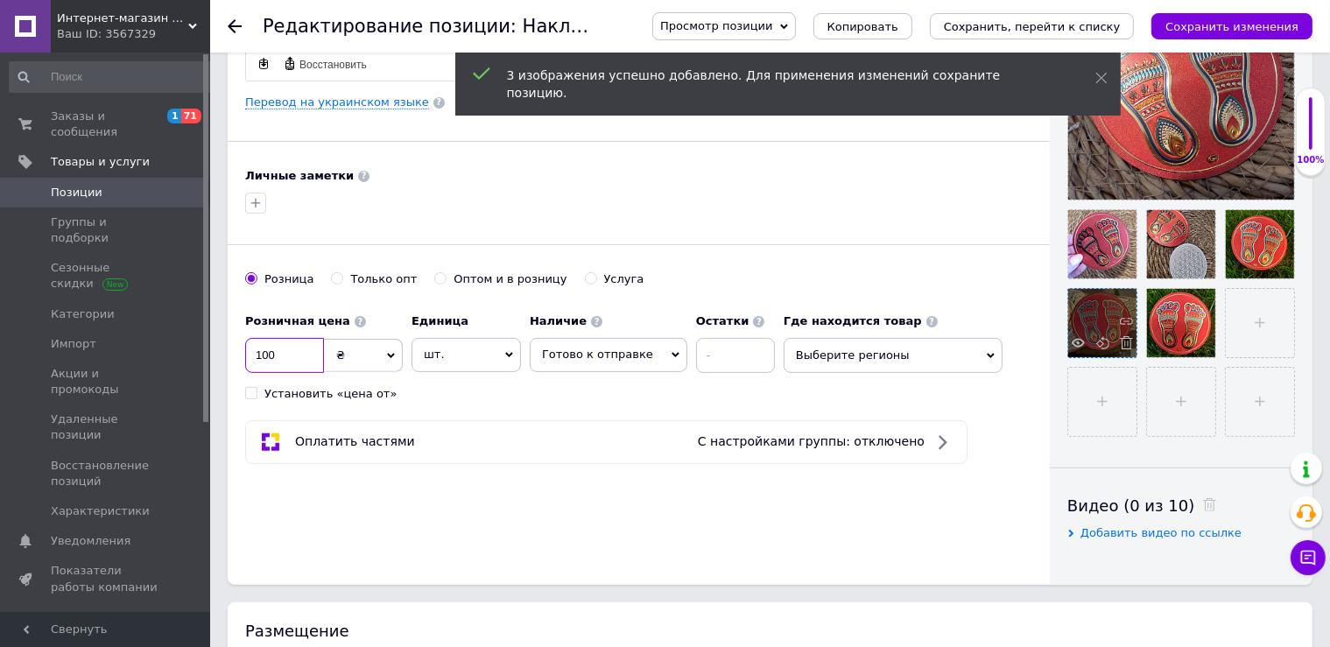
type input "100"
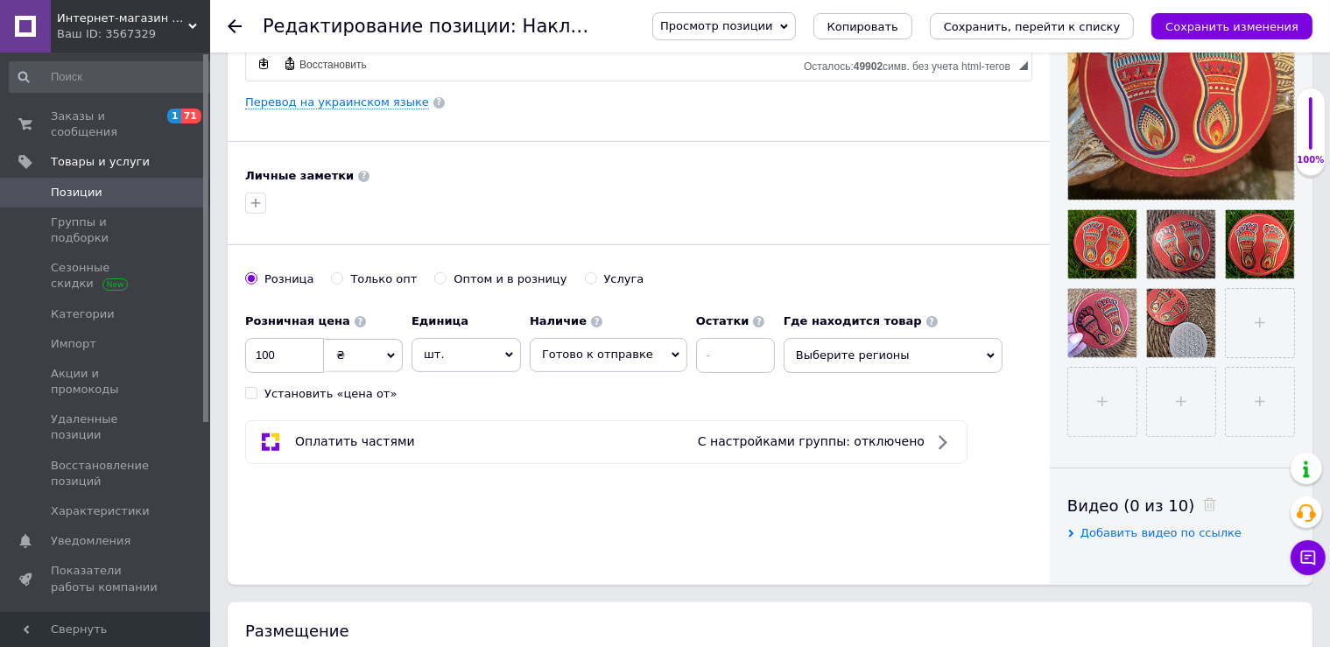
scroll to position [154, 0]
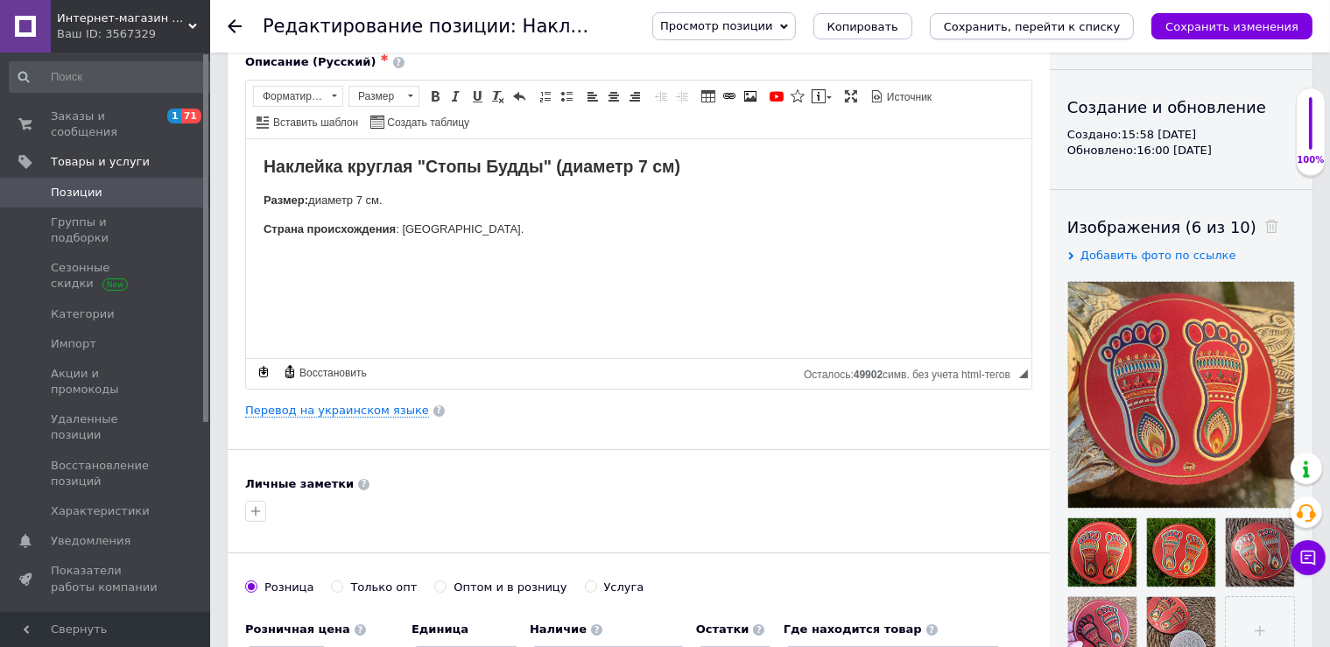
click at [1059, 31] on icon "Сохранить, перейти к списку" at bounding box center [1032, 26] width 177 height 13
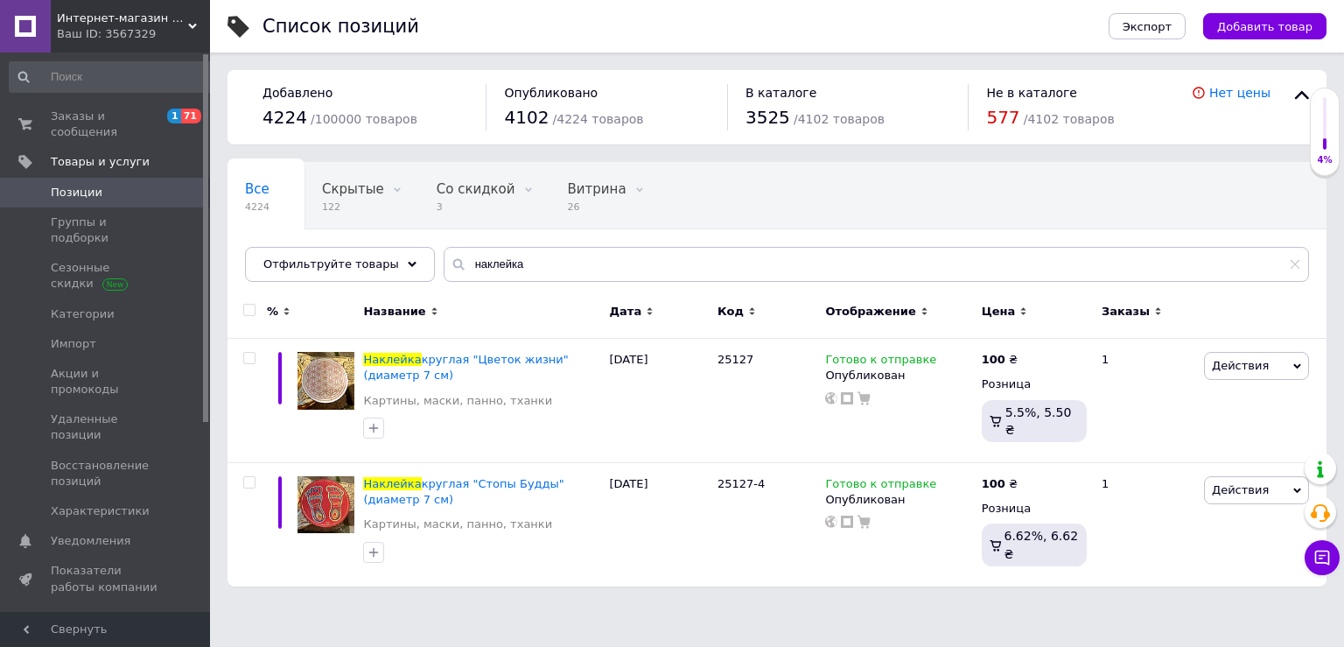
click at [51, 187] on link "Позиции" at bounding box center [112, 193] width 225 height 30
